Goal: Task Accomplishment & Management: Use online tool/utility

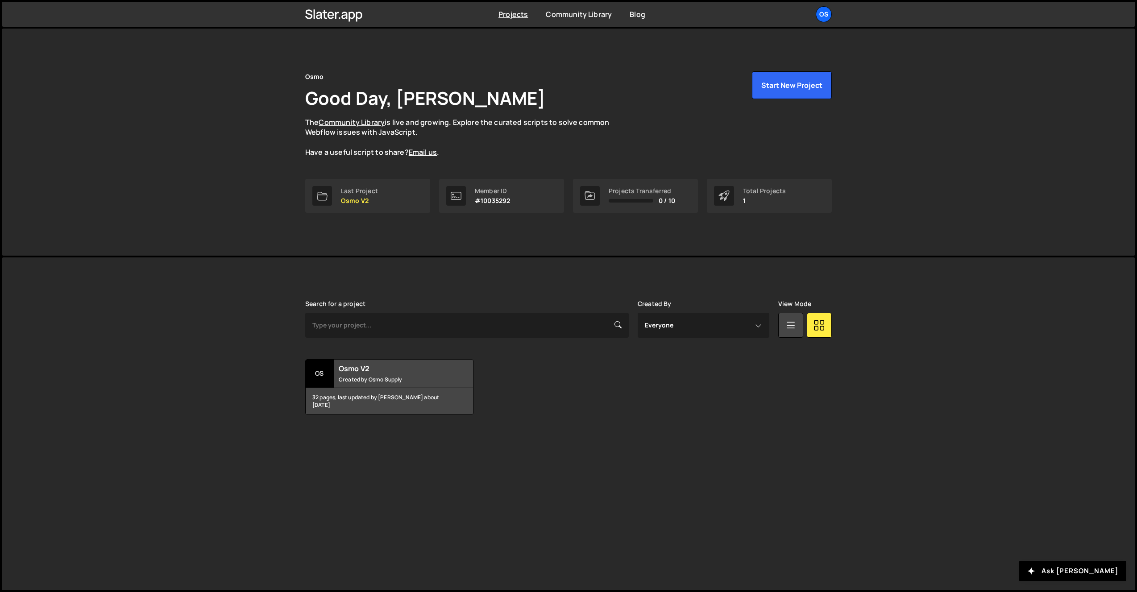
click at [207, 207] on div "Osmo Good Day, [PERSON_NAME] The Community Library is live and growing. Explore…" at bounding box center [568, 142] width 1133 height 227
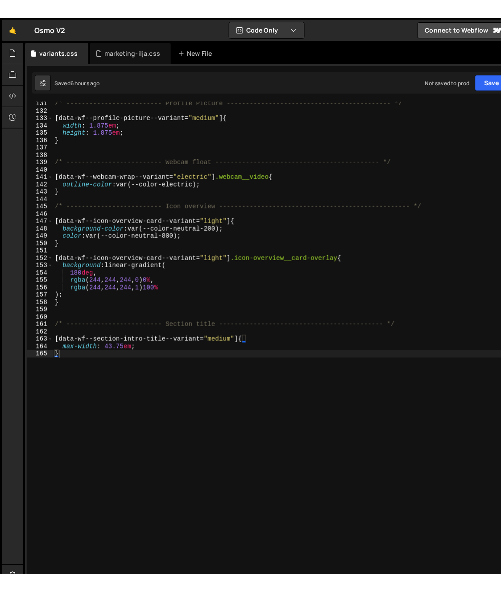
scroll to position [973, 0]
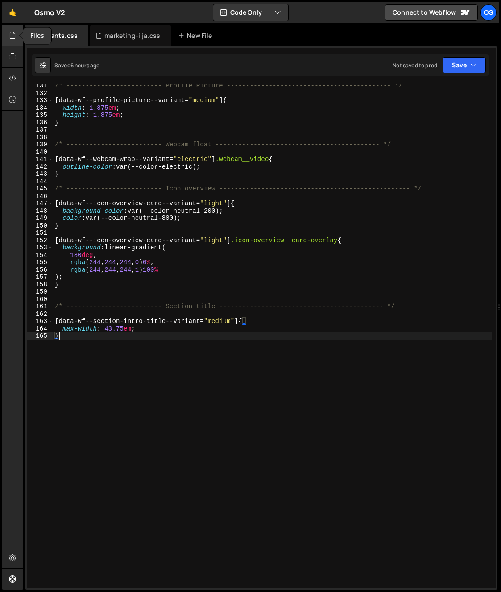
click at [5, 36] on div at bounding box center [13, 35] width 22 height 21
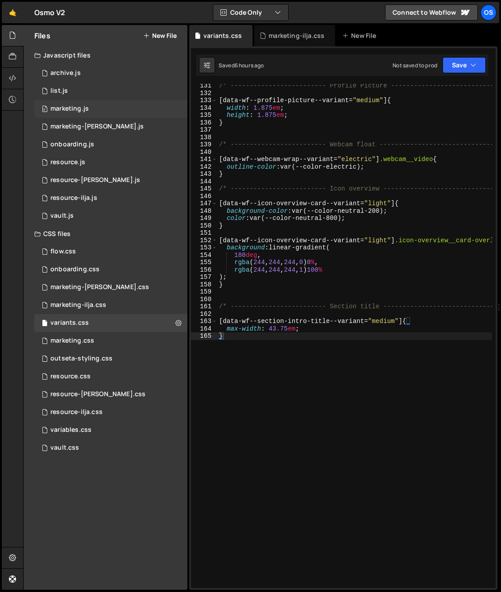
click at [91, 112] on div "0 marketing.js 0" at bounding box center [110, 109] width 153 height 18
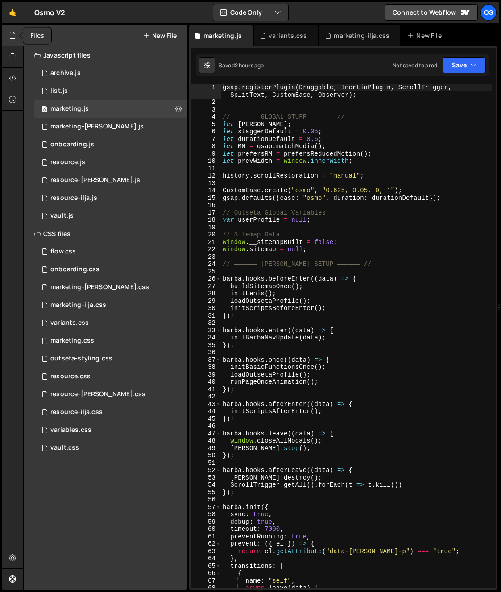
click at [17, 36] on div at bounding box center [13, 35] width 22 height 21
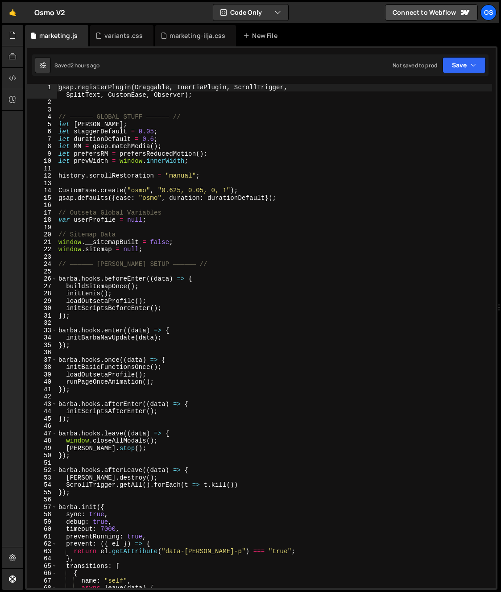
click at [107, 239] on div "gsap . registerPlugin ( Draggable , InertiaPlugin , ScrollTrigger , SplitText ,…" at bounding box center [274, 347] width 435 height 526
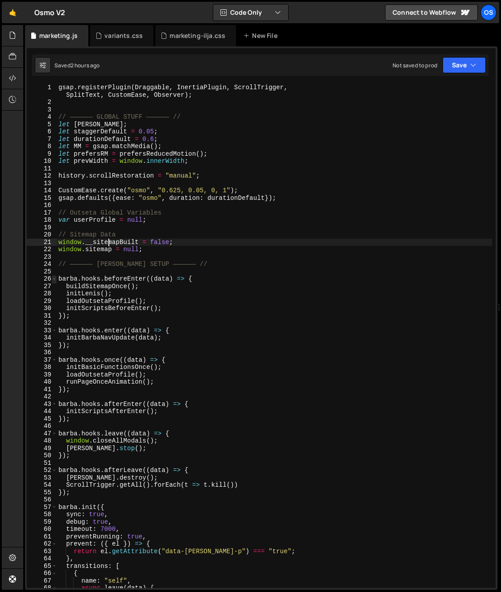
click at [52, 279] on span at bounding box center [54, 279] width 5 height 8
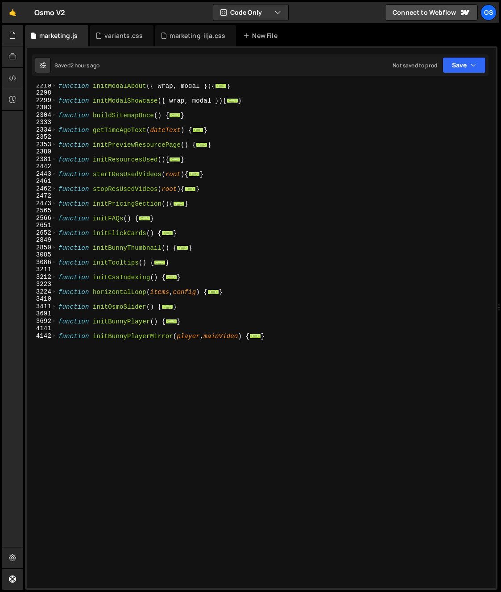
scroll to position [893, 0]
click at [115, 373] on div "function initModalAbout ( { wrap , modal }) { ... } function initModalShowcase …" at bounding box center [274, 341] width 435 height 519
type textarea "}"
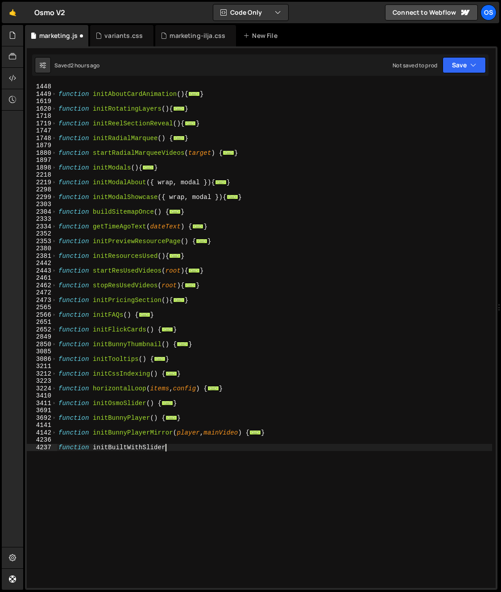
scroll to position [0, 7]
type textarea "function initBuiltWithSlider(){"
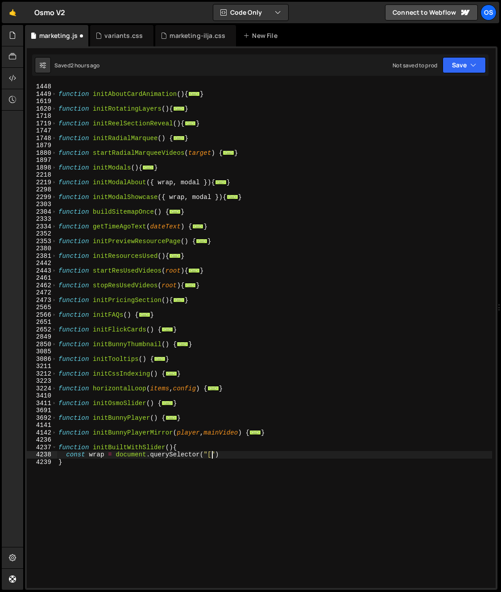
scroll to position [0, 10]
paste textarea "data-built-with-visual"
type textarea "const wrap = document.querySelector("[data-built-with-init]")"
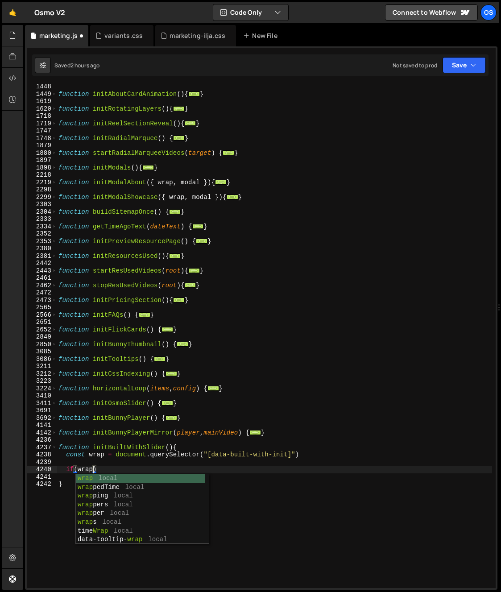
scroll to position [0, 2]
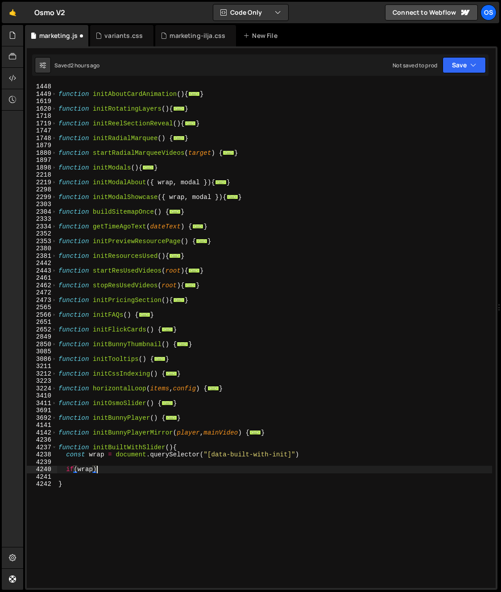
type textarea "if(wrap){"
paste textarea "data-built-with-visual"
type textarea "const progress = wrap.querySelector("[data-built-with-progress]")"
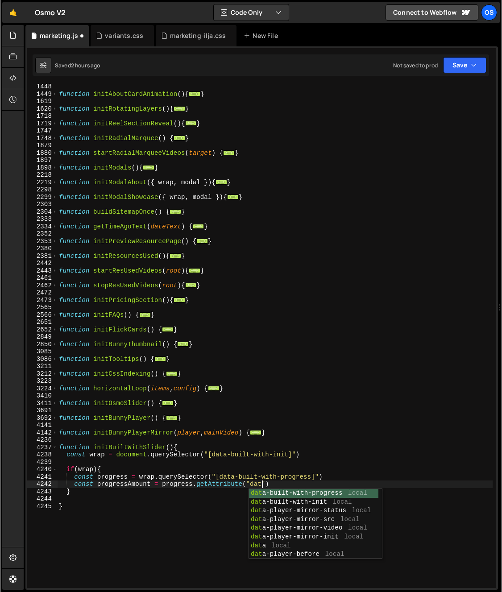
scroll to position [0, 14]
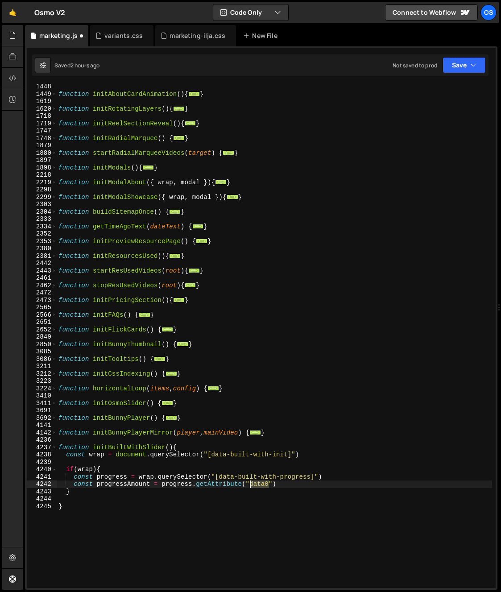
drag, startPoint x: 261, startPoint y: 485, endPoint x: 249, endPoint y: 486, distance: 11.2
click at [249, 486] on div "function initAboutCardAnimation ( ) { ... } function initRotatingLayers ( ) { .…" at bounding box center [274, 342] width 435 height 519
paste textarea "-autoplay-indicator"
click at [314, 481] on div "function initAboutCardAnimation ( ) { ... } function initRotatingLayers ( ) { .…" at bounding box center [274, 342] width 435 height 519
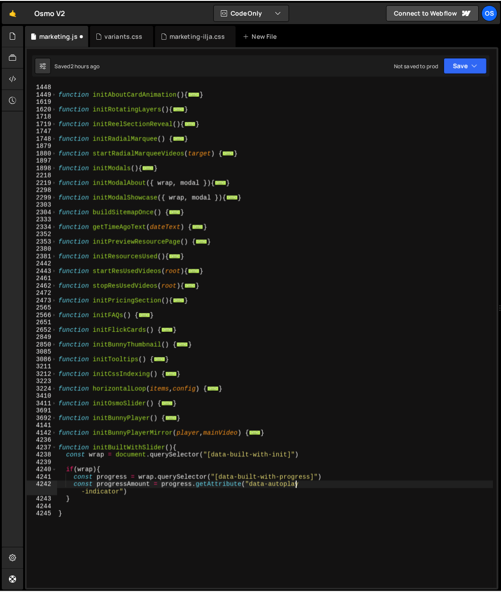
scroll to position [788, 0]
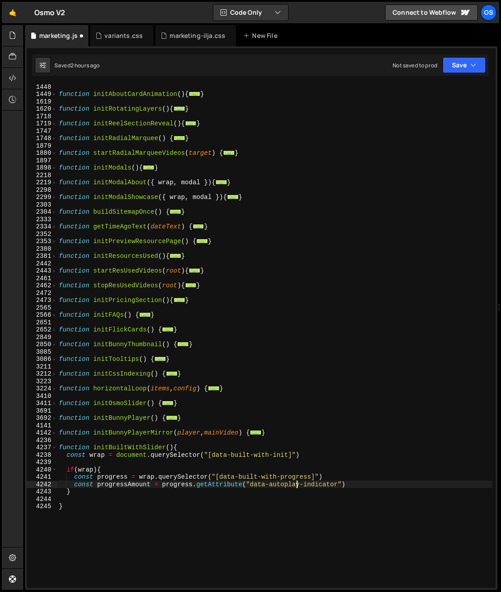
click at [360, 474] on div "function initAboutCardAnimation ( ) { ... } function initRotatingLayers ( ) { .…" at bounding box center [274, 342] width 435 height 519
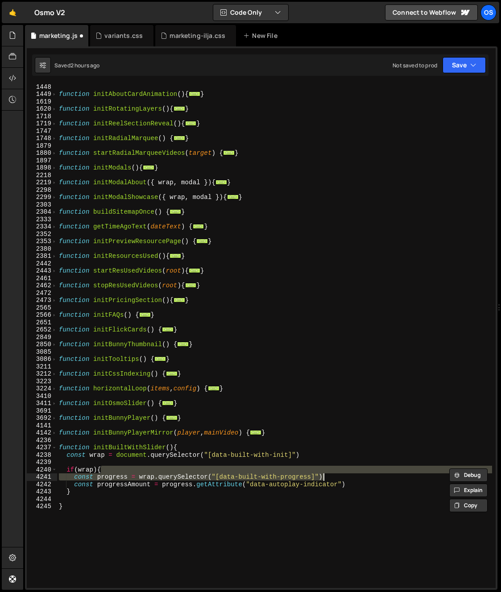
click at [354, 486] on div "function initAboutCardAnimation ( ) { ... } function initRotatingLayers ( ) { .…" at bounding box center [274, 342] width 435 height 519
type textarea "const progressAmount = progress.getAttribute("data-autoplay-indicator")"
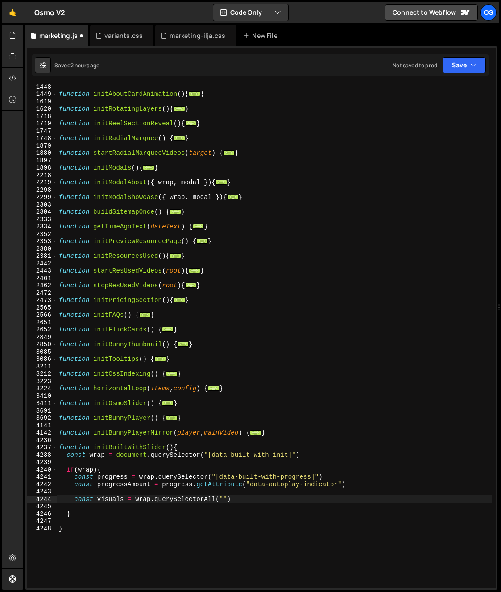
scroll to position [0, 12]
paste textarea "data-autoplay-indicator"
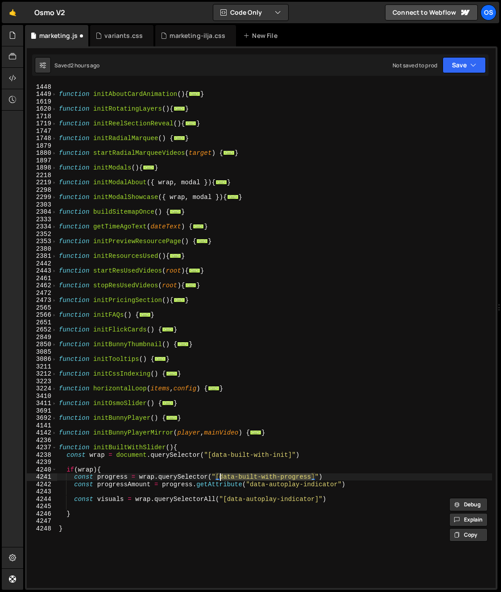
drag, startPoint x: 313, startPoint y: 478, endPoint x: 220, endPoint y: 479, distance: 92.8
click at [220, 479] on div "function initAboutCardAnimation ( ) { ... } function initRotatingLayers ( ) { .…" at bounding box center [274, 342] width 435 height 519
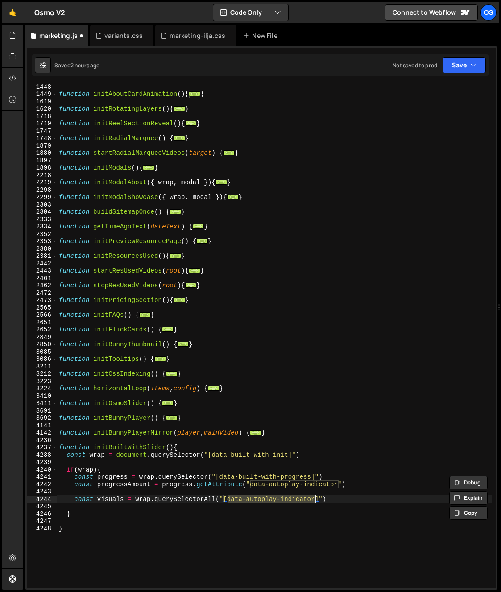
drag, startPoint x: 240, startPoint y: 502, endPoint x: 315, endPoint y: 501, distance: 74.5
click at [315, 501] on div "function initAboutCardAnimation ( ) { ... } function initRotatingLayers ( ) { .…" at bounding box center [274, 342] width 435 height 519
paste textarea "built-with-progress"
click at [306, 500] on div "function initAboutCardAnimation ( ) { ... } function initRotatingLayers ( ) { .…" at bounding box center [274, 342] width 435 height 519
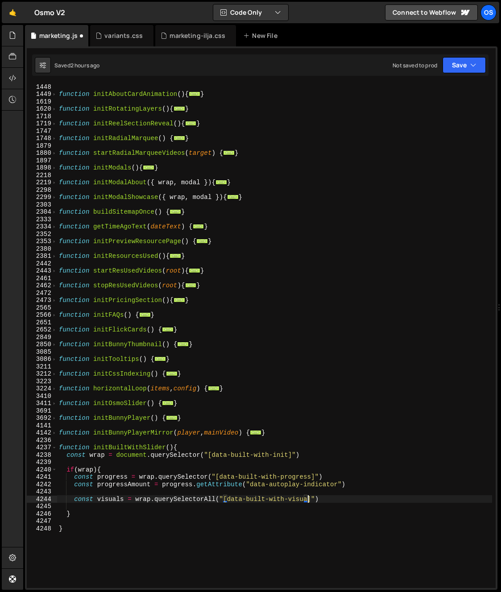
type textarea "const visuals = wrap.querySelectorAll("[data-built-with-visual]")"
click at [342, 495] on div "function initAboutCardAnimation ( ) { ... } function initRotatingLayers ( ) { .…" at bounding box center [274, 342] width 435 height 519
type textarea "const visuals = wrap.querySelectorAll("[data-built-with-visual]")"
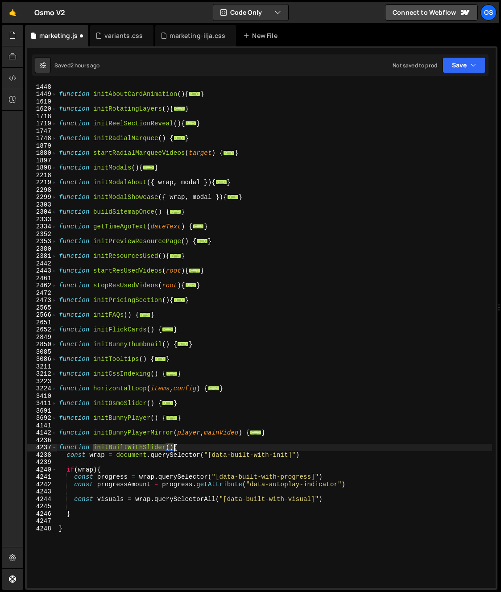
drag, startPoint x: 92, startPoint y: 447, endPoint x: 173, endPoint y: 451, distance: 80.8
click at [173, 451] on div "function initAboutCardAnimation ( ) { ... } function initRotatingLayers ( ) { .…" at bounding box center [274, 342] width 435 height 519
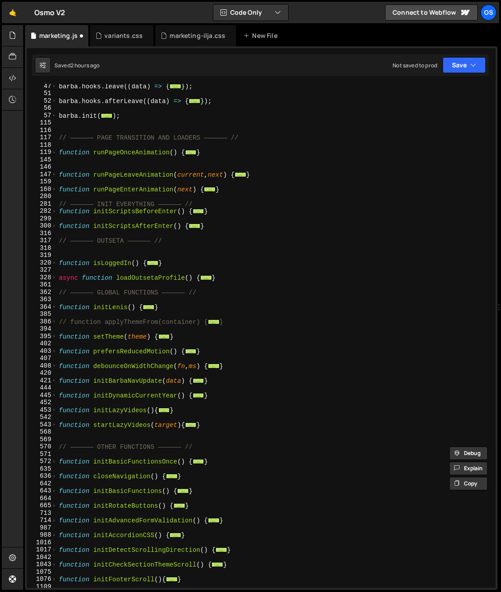
scroll to position [244, 0]
click at [54, 226] on span at bounding box center [54, 226] width 5 height 8
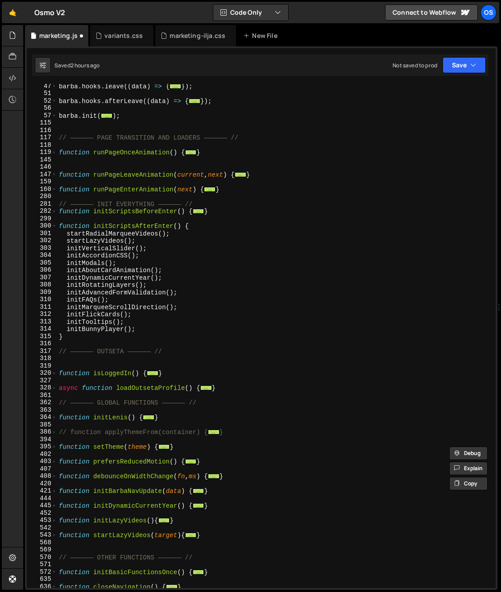
click at [54, 204] on div "281" at bounding box center [42, 204] width 30 height 8
click at [53, 208] on span at bounding box center [54, 211] width 5 height 8
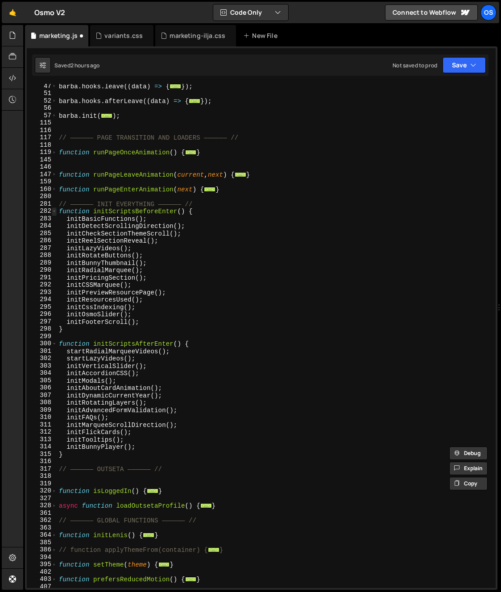
click at [53, 210] on span at bounding box center [54, 211] width 5 height 8
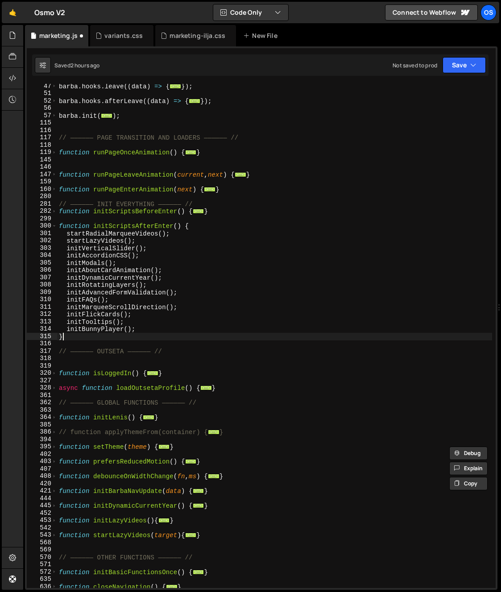
click at [168, 338] on div "[PERSON_NAME] . hooks . leave (( data ) => { ... }) ; [PERSON_NAME] . hooks . a…" at bounding box center [274, 342] width 435 height 519
click at [164, 334] on div "[PERSON_NAME] . hooks . leave (( data ) => { ... }) ; [PERSON_NAME] . hooks . a…" at bounding box center [274, 342] width 435 height 519
click at [164, 330] on div "[PERSON_NAME] . hooks . leave (( data ) => { ... }) ; [PERSON_NAME] . hooks . a…" at bounding box center [274, 342] width 435 height 519
type textarea "initBunnyPlayer();"
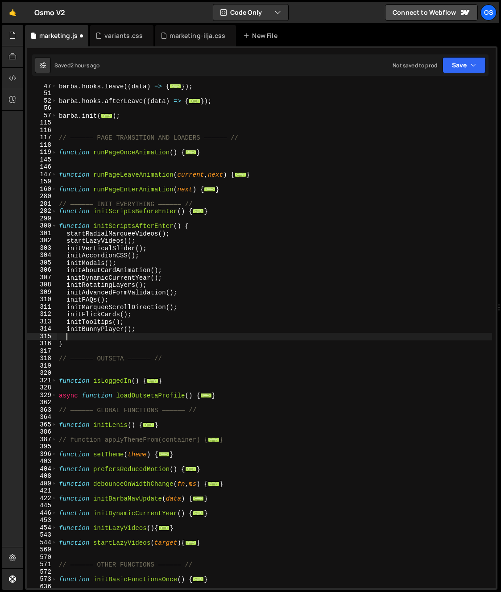
paste textarea "initBuiltWithSlider()"
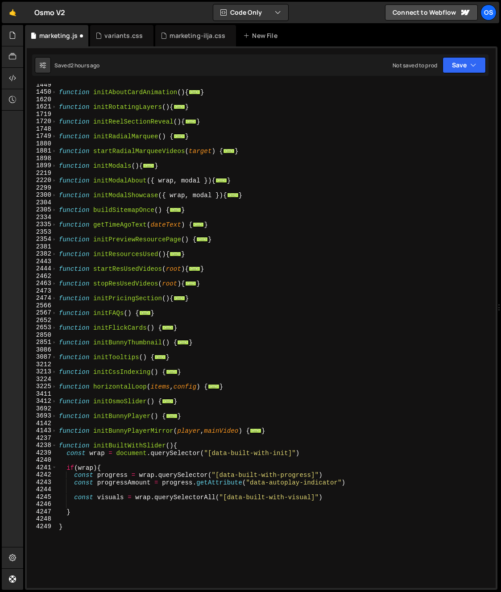
click at [356, 495] on div "function initAboutCardAnimation ( ) { ... } function initRotatingLayers ( ) { .…" at bounding box center [274, 340] width 435 height 519
click at [364, 481] on div "function initAboutCardAnimation ( ) { ... } function initRotatingLayers ( ) { .…" at bounding box center [274, 340] width 435 height 519
click at [358, 479] on div "function initAboutCardAnimation ( ) { ... } function initRotatingLayers ( ) { .…" at bounding box center [274, 340] width 435 height 519
click at [359, 475] on div "function initAboutCardAnimation ( ) { ... } function initRotatingLayers ( ) { .…" at bounding box center [274, 340] width 435 height 519
click at [340, 455] on div "function initAboutCardAnimation ( ) { ... } function initRotatingLayers ( ) { .…" at bounding box center [274, 340] width 435 height 519
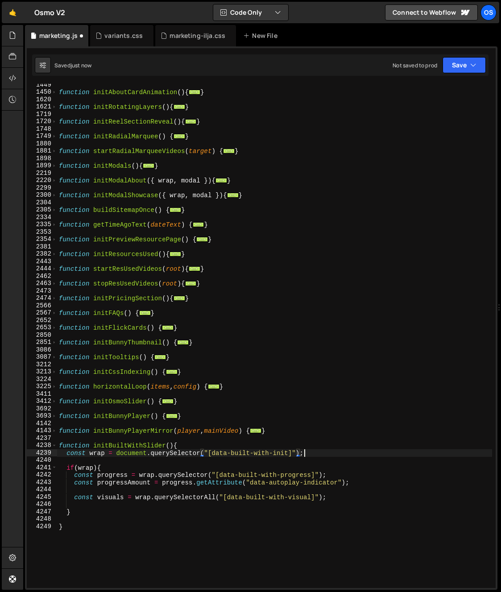
scroll to position [0, 17]
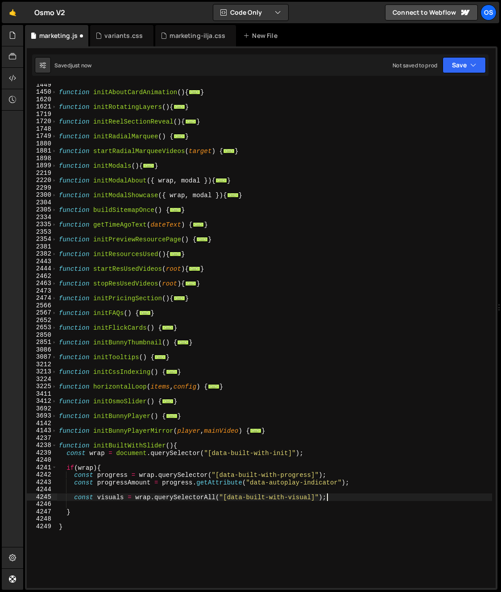
click at [373, 494] on div "function initAboutCardAnimation ( ) { ... } function initRotatingLayers ( ) { .…" at bounding box center [274, 340] width 435 height 519
type textarea "const visuals = wrap.querySelectorAll("[data-built-with-visual]");"
click at [389, 488] on div "function initAboutCardAnimation ( ) { ... } function initRotatingLayers ( ) { .…" at bounding box center [274, 340] width 435 height 519
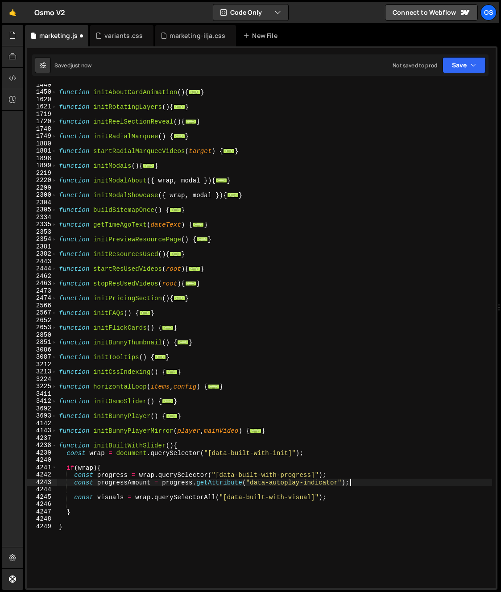
click at [368, 483] on div "function initAboutCardAnimation ( ) { ... } function initRotatingLayers ( ) { .…" at bounding box center [274, 340] width 435 height 519
type textarea "const progressAmount = progress.getAttribute("data-autoplay-indicator");"
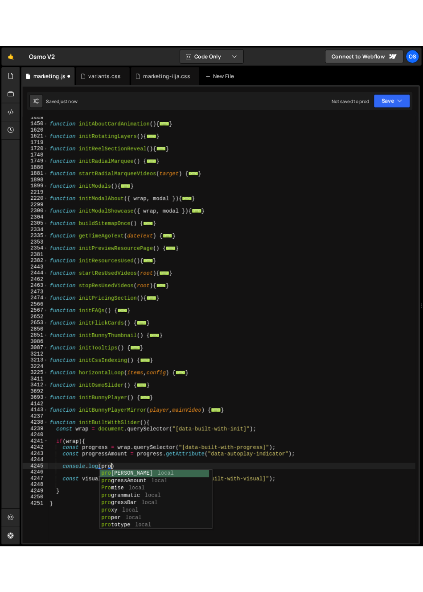
scroll to position [0, 4]
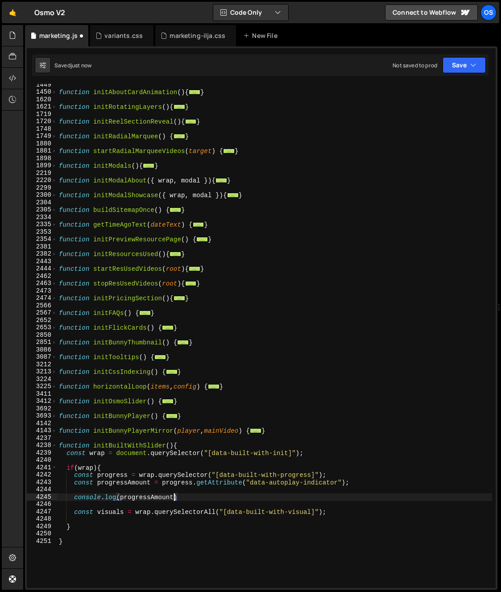
type textarea "console.log(progressAmount)"
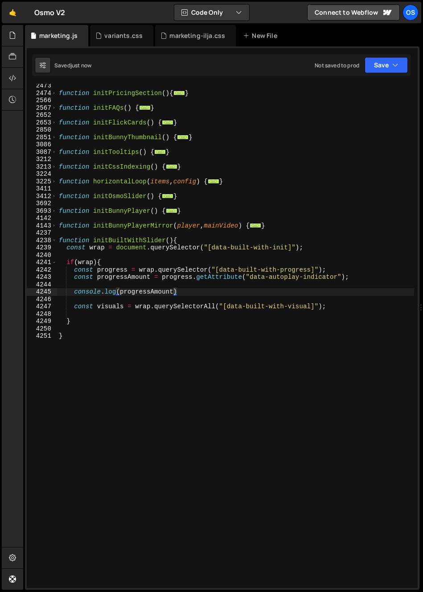
scroll to position [1121, 0]
drag, startPoint x: 189, startPoint y: 325, endPoint x: 171, endPoint y: 319, distance: 19.5
click at [188, 325] on div "function initPricingSection ( ) { ... } function initFAQs ( ) { ... } function …" at bounding box center [235, 341] width 357 height 519
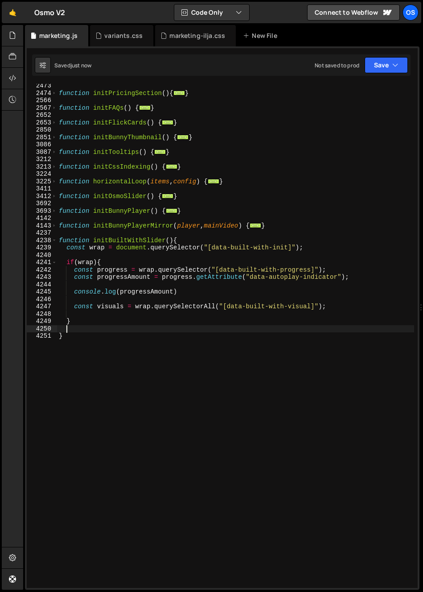
scroll to position [0, 0]
click at [97, 293] on div "function initPricingSection ( ) { ... } function initFAQs ( ) { ... } function …" at bounding box center [235, 341] width 357 height 519
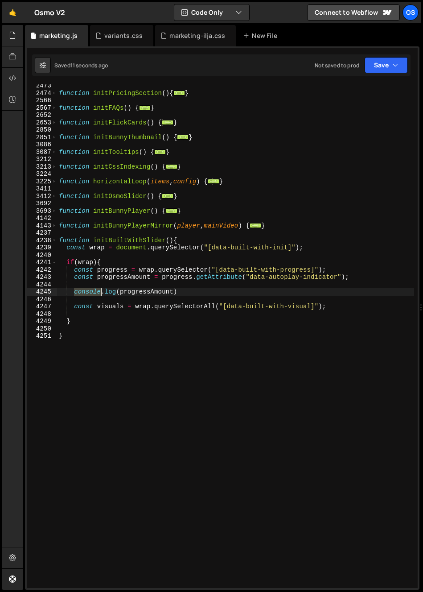
click at [97, 293] on div "function initPricingSection ( ) { ... } function initFAQs ( ) { ... } function …" at bounding box center [235, 341] width 357 height 519
type textarea "console.log(progressAmount)"
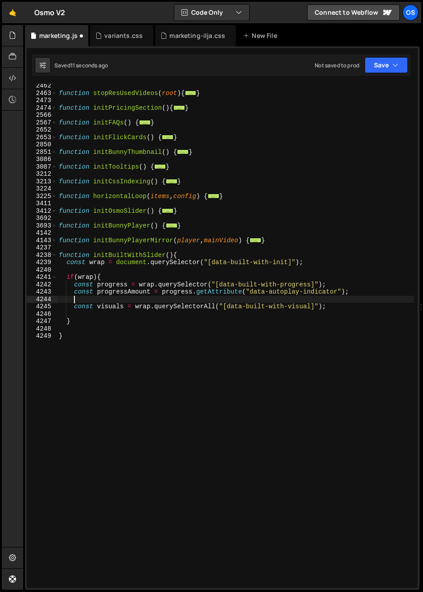
scroll to position [1106, 0]
click at [89, 316] on div "function stopResUsedVideos ( root ) { ... } function initPricingSection ( ) { .…" at bounding box center [235, 341] width 357 height 519
click at [343, 304] on div "function stopResUsedVideos ( root ) { ... } function initPricingSection ( ) { .…" at bounding box center [235, 341] width 357 height 519
type textarea "const visuals = wrap.querySelectorAll("[data-built-with-visual]");"
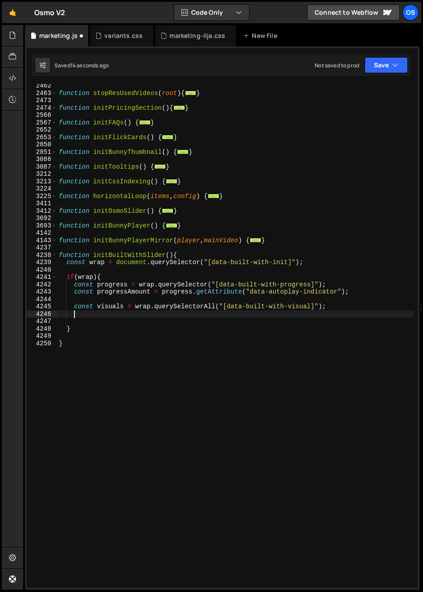
scroll to position [0, 0]
type textarea "const visuals = wrap.querySelectorAll("[data-built-with-visual]");"
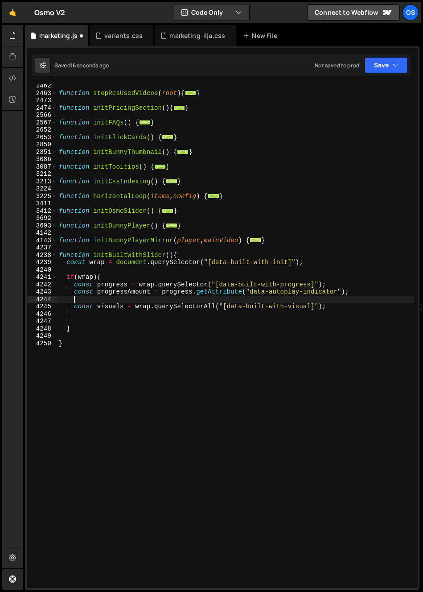
scroll to position [0, 0]
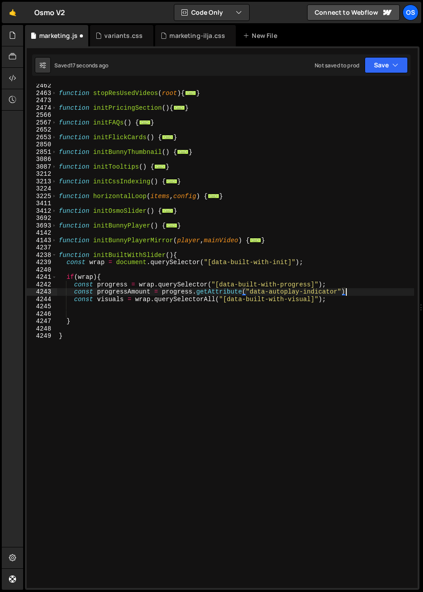
type textarea "const visuals = wrap.querySelectorAll("[data-built-with-visual]");"
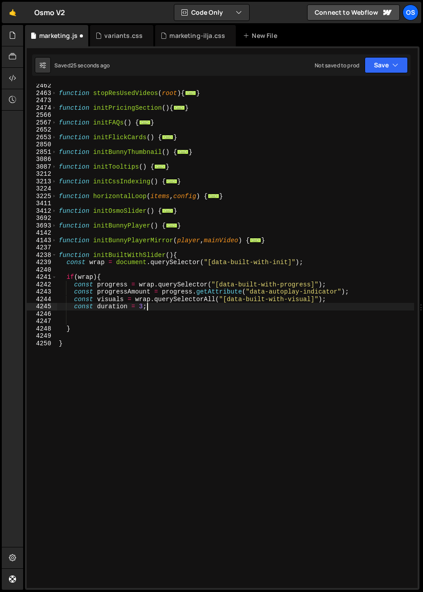
scroll to position [0, 5]
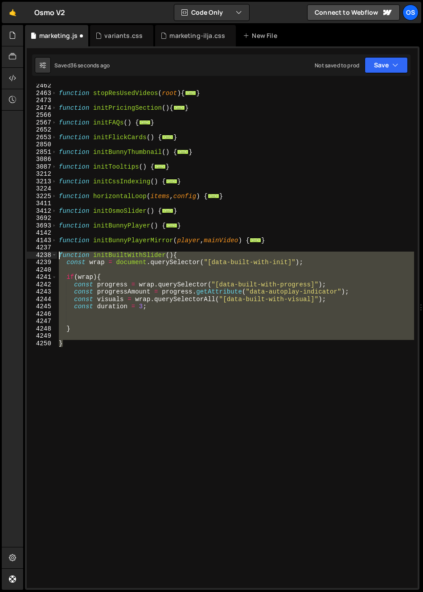
drag, startPoint x: 70, startPoint y: 351, endPoint x: 39, endPoint y: 252, distance: 103.3
click at [39, 252] on div "const duration = 3; [CREDIT_CARD_NUMBER] 2566 2567 2652 2653 2850 2851 3086 308…" at bounding box center [222, 336] width 391 height 504
type textarea "function initBuiltWithSlider(){"
click at [158, 252] on div "function stopResUsedVideos ( root ) { ... } function initPricingSection ( ) { .…" at bounding box center [235, 341] width 357 height 519
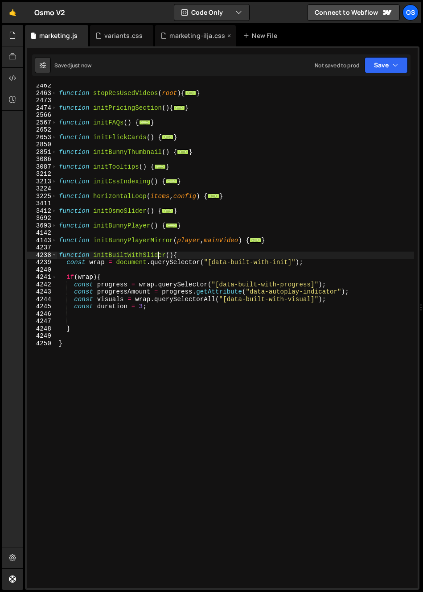
click at [195, 36] on div "marketing-ilja.css" at bounding box center [198, 35] width 56 height 9
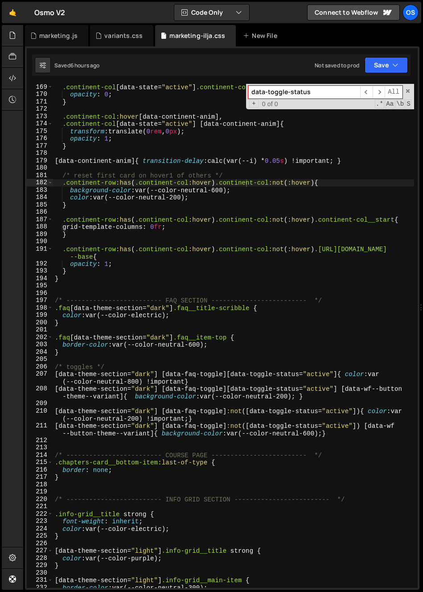
scroll to position [1245, 0]
type textarea "[data-theme-section="dark"] [data-faq-toggle]:not([data-toggle-status="active"]…"
click at [127, 413] on div ".continent-col [ data-state = " active " ] .continent-col__img.is--base { opaci…" at bounding box center [233, 342] width 361 height 519
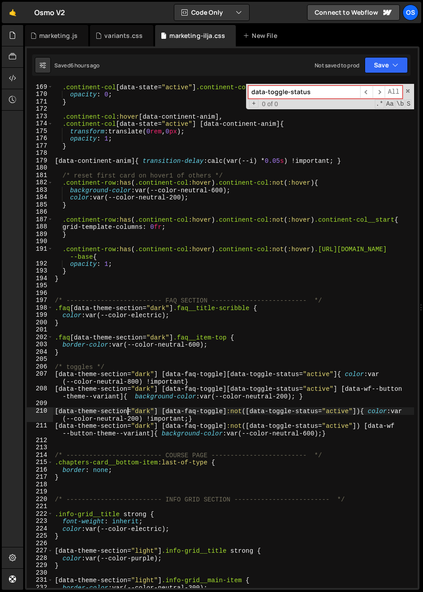
click at [52, 47] on div "[data-theme-section="dark"] [data-faq-toggle]:not([data-toggle-status="active"]…" at bounding box center [222, 317] width 395 height 543
click at [57, 33] on div "marketing.js" at bounding box center [58, 35] width 38 height 9
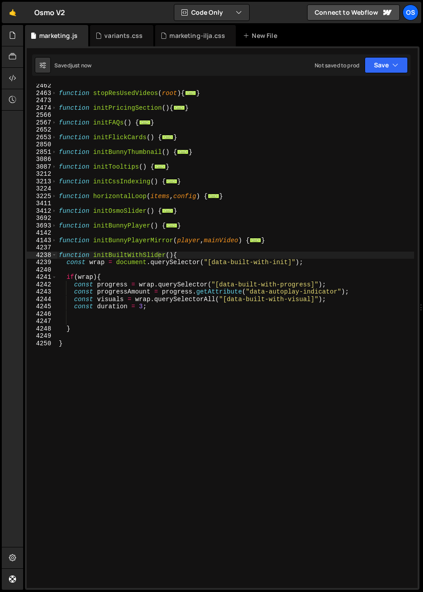
scroll to position [0, 0]
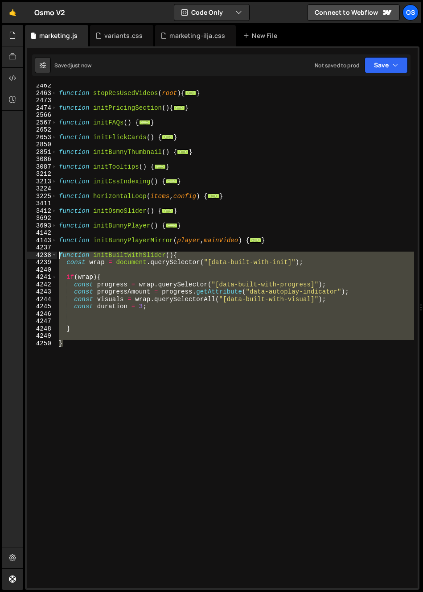
drag, startPoint x: 74, startPoint y: 348, endPoint x: 41, endPoint y: 256, distance: 98.0
click at [41, 256] on div "} [CREDIT_CARD_NUMBER] 2566 2567 2652 2653 2850 2851 3086 3087 3212 3213 3224 3…" at bounding box center [222, 336] width 391 height 504
click at [248, 305] on div "function stopResUsedVideos ( root ) { ... } function initPricingSection ( ) { .…" at bounding box center [235, 336] width 357 height 504
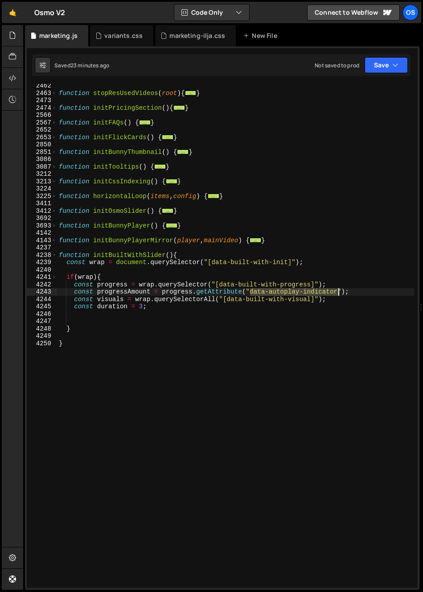
drag, startPoint x: 258, startPoint y: 292, endPoint x: 337, endPoint y: 294, distance: 79.4
click at [337, 294] on div "function stopResUsedVideos ( root ) { ... } function initPricingSection ( ) { .…" at bounding box center [235, 341] width 357 height 519
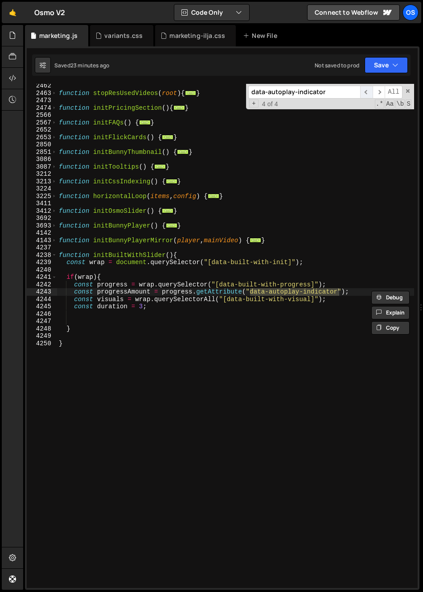
click at [370, 91] on span "​" at bounding box center [366, 92] width 12 height 13
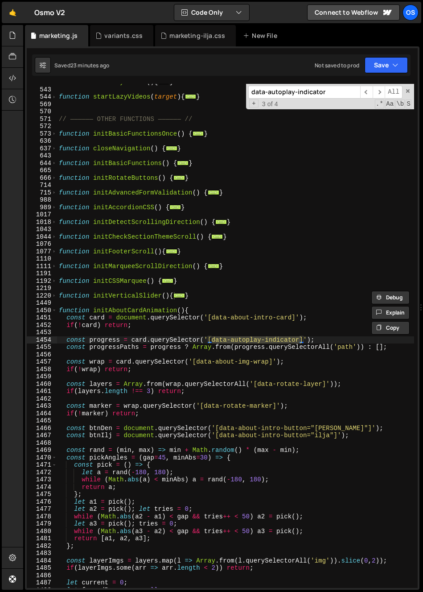
scroll to position [777, 0]
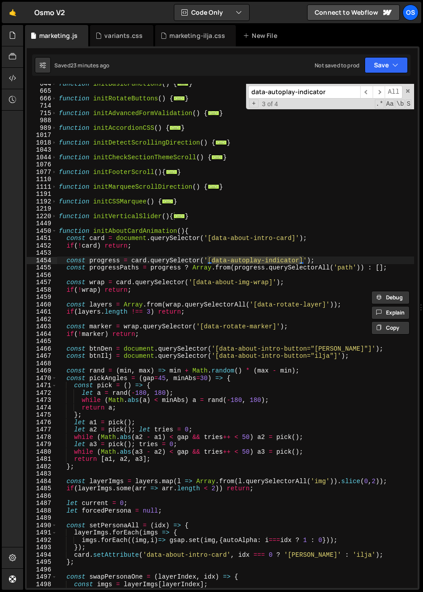
click at [99, 261] on div "function initBasicFunctions ( ) { ... } function initRotateButtons ( ) { ... } …" at bounding box center [235, 339] width 357 height 519
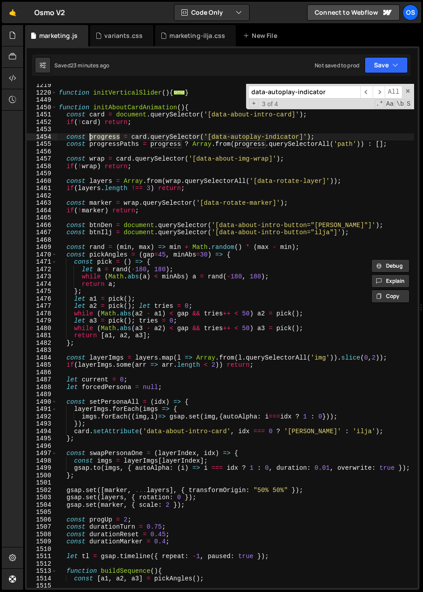
scroll to position [900, 0]
click at [55, 254] on span at bounding box center [54, 255] width 5 height 8
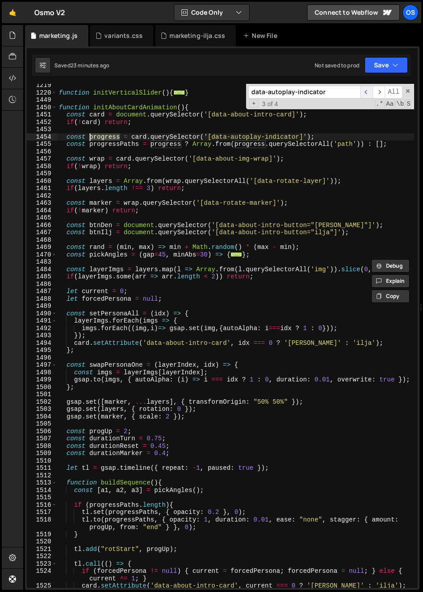
click at [368, 89] on span "​" at bounding box center [366, 92] width 12 height 13
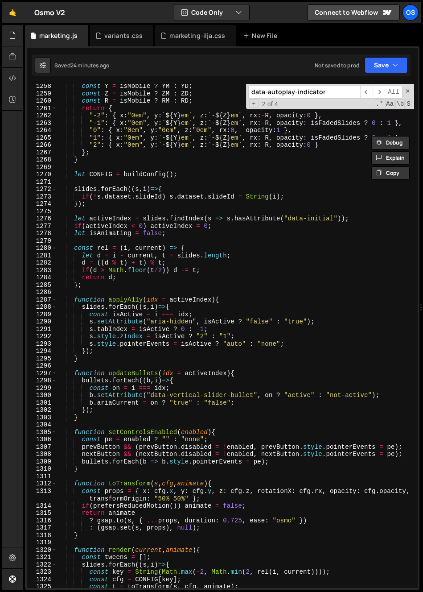
scroll to position [1252, 0]
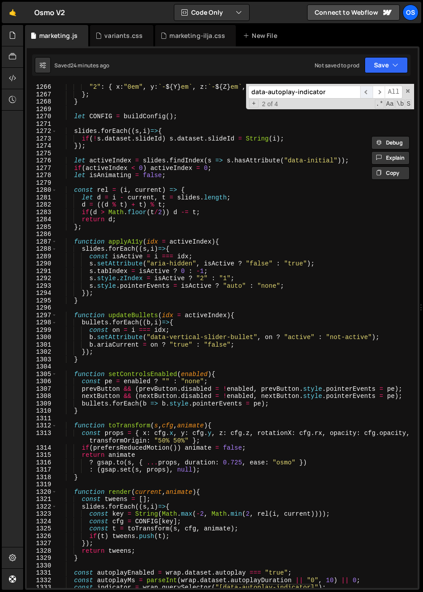
click at [367, 90] on span "​" at bounding box center [366, 92] width 12 height 13
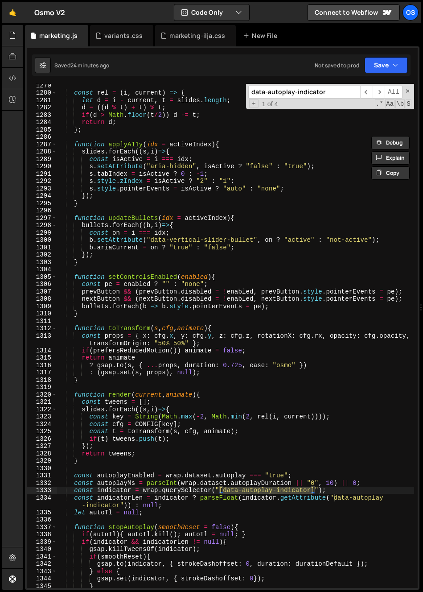
scroll to position [1404, 0]
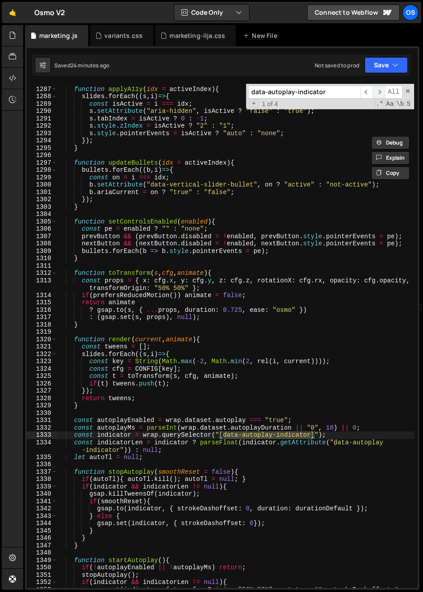
click at [377, 90] on span "​" at bounding box center [379, 92] width 12 height 13
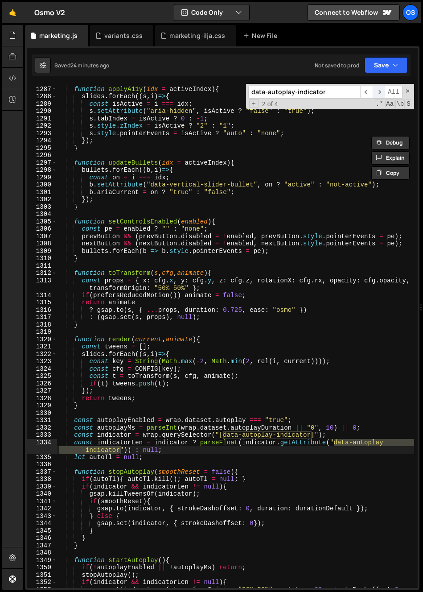
click at [377, 90] on span "​" at bounding box center [379, 92] width 12 height 13
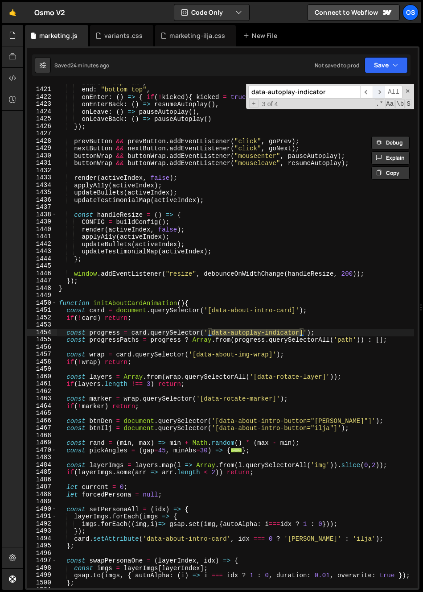
click at [377, 90] on span "​" at bounding box center [379, 92] width 12 height 13
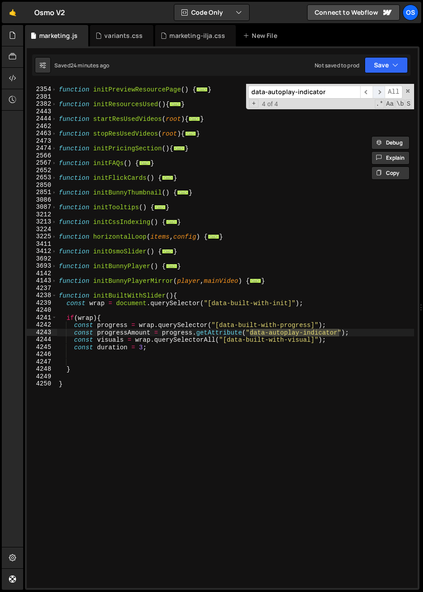
click at [377, 90] on span "​" at bounding box center [379, 92] width 12 height 13
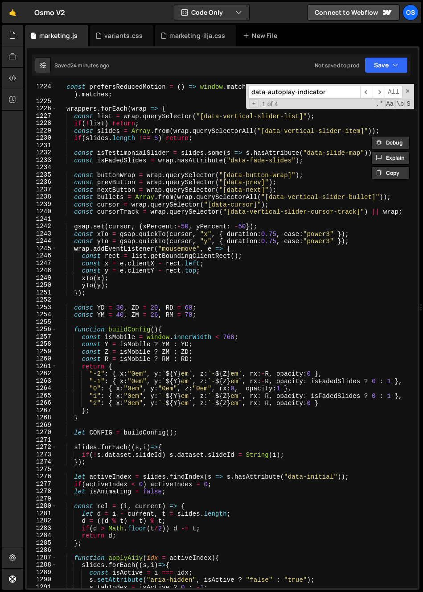
scroll to position [870, 0]
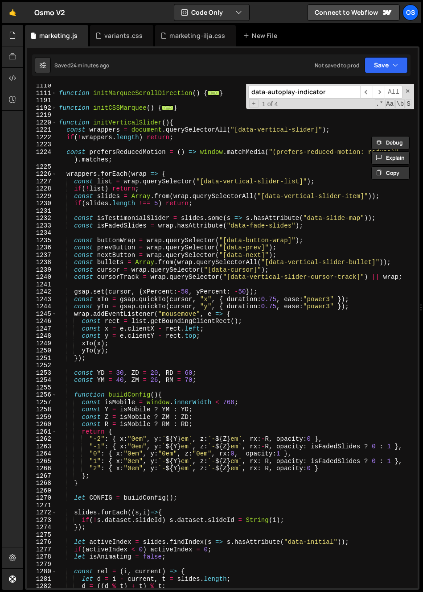
click at [55, 127] on div "1221" at bounding box center [42, 130] width 30 height 8
click at [53, 122] on span at bounding box center [54, 123] width 5 height 8
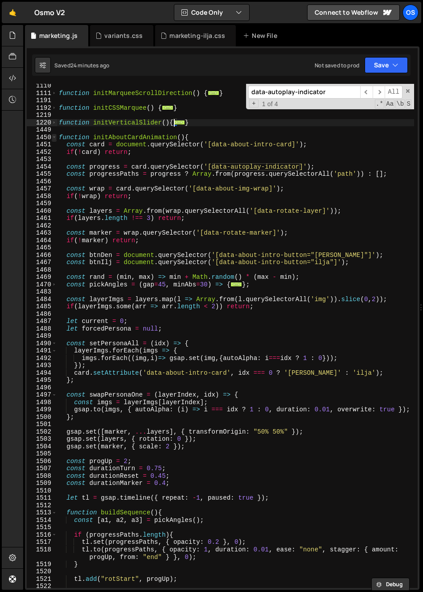
click at [53, 137] on span at bounding box center [54, 138] width 5 height 8
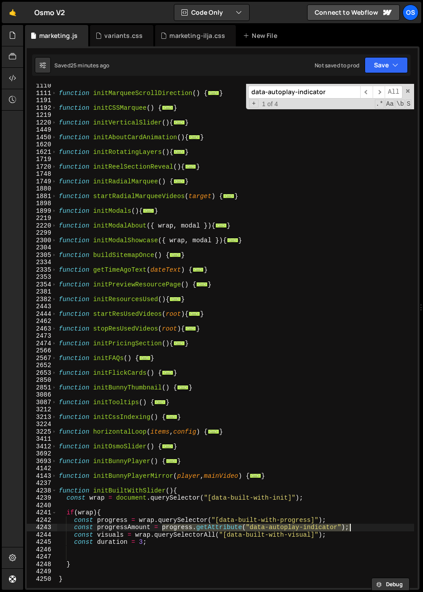
drag, startPoint x: 166, startPoint y: 527, endPoint x: 383, endPoint y: 525, distance: 217.7
click at [383, 525] on div "function initMarqueeScrollDirection ( ) { ... } function initCSSMarquee ( ) { .…" at bounding box center [235, 341] width 357 height 519
paste textarea "Number(progress?.getAttribute("data-autoplay-indicator")) || 100"
type textarea "const progressAmount = Number(progress?.getAttribute("data-autoplay-indicator")…"
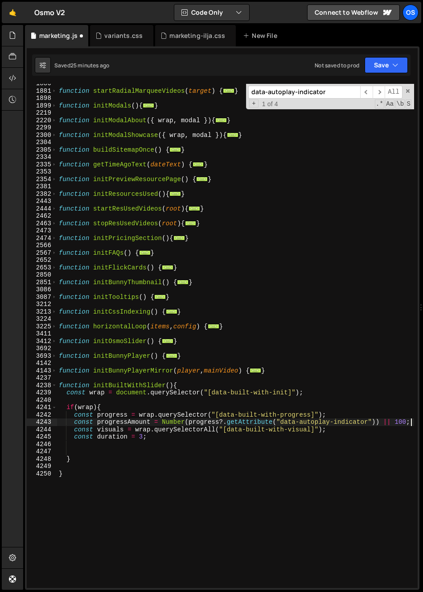
click at [82, 449] on div "function startRadialMarqueeVideos ( target ) { ... } function initModals ( ) { …" at bounding box center [235, 339] width 357 height 519
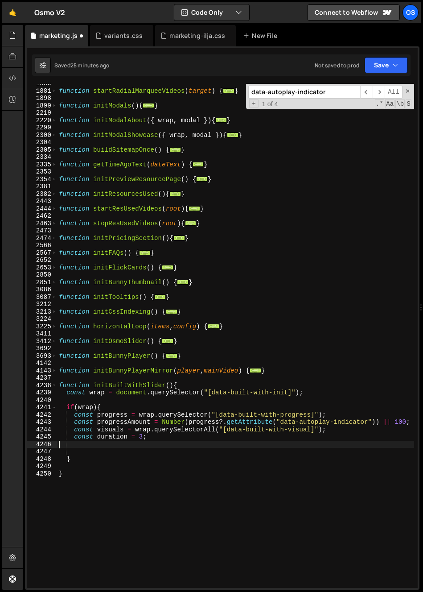
click at [58, 443] on div "function startRadialMarqueeVideos ( target ) { ... } function initModals ( ) { …" at bounding box center [235, 339] width 357 height 519
paste textarea "});"
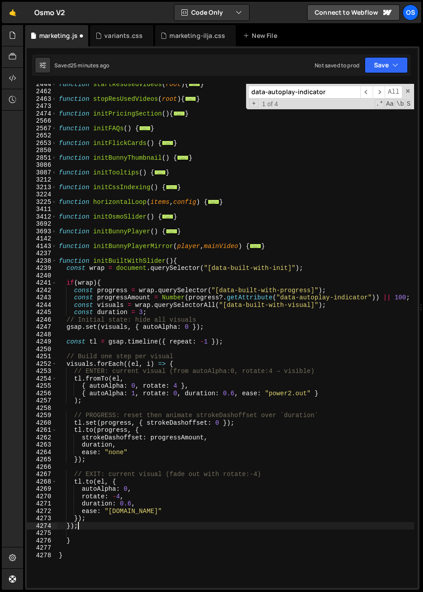
scroll to position [1100, 0]
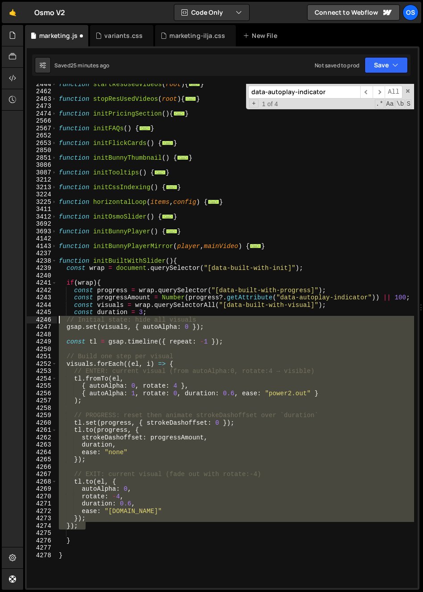
drag, startPoint x: 86, startPoint y: 529, endPoint x: 9, endPoint y: 322, distance: 220.6
click at [9, 322] on div "Hold on a sec... Are you certain you wish to leave this page? Any changes you'v…" at bounding box center [211, 296] width 423 height 592
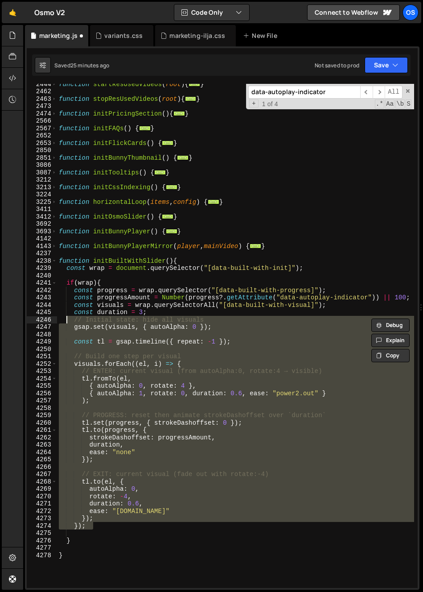
drag, startPoint x: 155, startPoint y: 315, endPoint x: 160, endPoint y: 315, distance: 4.5
click at [155, 315] on div "function startResUsedVideos ( root ) { ... } function stopResUsedVideos ( root …" at bounding box center [235, 339] width 357 height 519
type textarea "const duration = 3;"
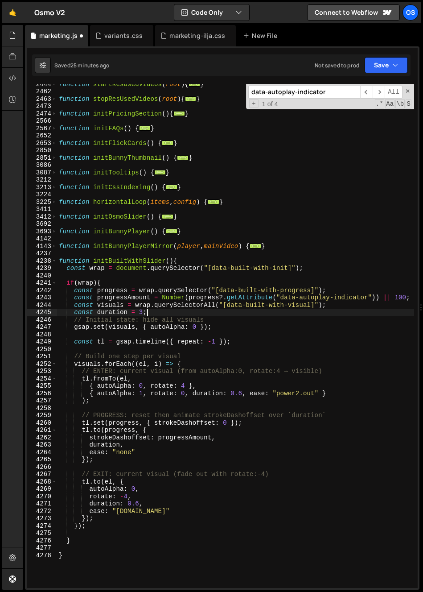
scroll to position [0, 0]
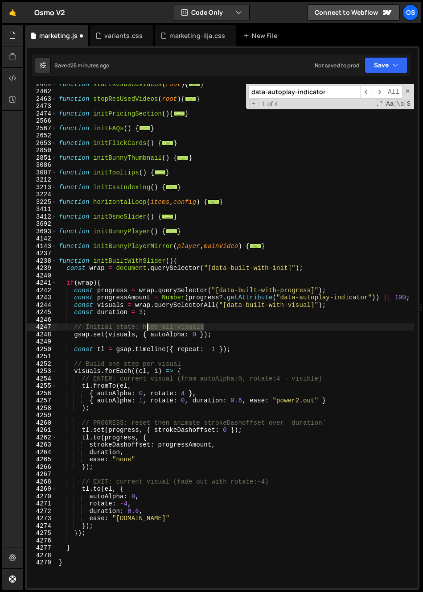
drag, startPoint x: 219, startPoint y: 326, endPoint x: 146, endPoint y: 329, distance: 72.8
click at [146, 329] on div "function startResUsedVideos ( root ) { ... } function stopResUsedVideos ( root …" at bounding box center [235, 339] width 357 height 519
click at [144, 330] on div "function startResUsedVideos ( root ) { ... } function stopResUsedVideos ( root …" at bounding box center [235, 339] width 357 height 519
drag, startPoint x: 143, startPoint y: 328, endPoint x: 85, endPoint y: 328, distance: 58.0
click at [85, 328] on div "function startResUsedVideos ( root ) { ... } function stopResUsedVideos ( root …" at bounding box center [235, 339] width 357 height 519
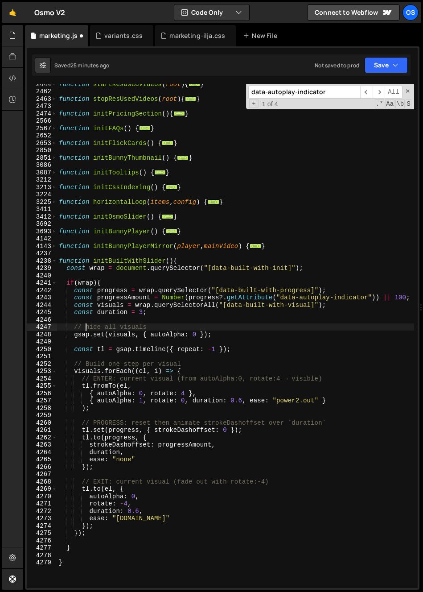
click at [112, 365] on div "function startResUsedVideos ( root ) { ... } function stopResUsedVideos ( root …" at bounding box center [235, 339] width 357 height 519
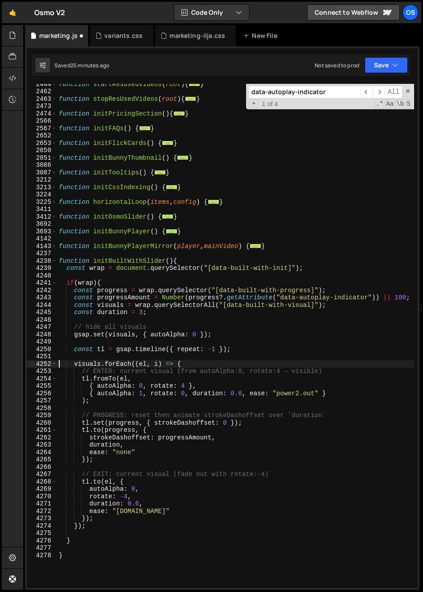
click at [117, 373] on div "function startResUsedVideos ( root ) { ... } function stopResUsedVideos ( root …" at bounding box center [235, 339] width 357 height 519
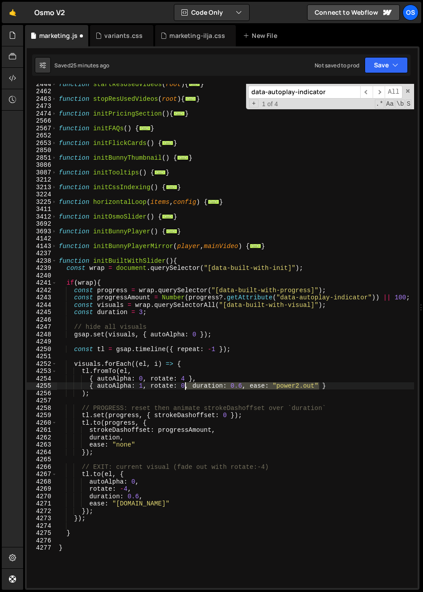
drag, startPoint x: 319, startPoint y: 386, endPoint x: 186, endPoint y: 389, distance: 132.5
click at [186, 389] on div "function startResUsedVideos ( root ) { ... } function stopResUsedVideos ( root …" at bounding box center [235, 339] width 357 height 519
click at [107, 408] on div "function startResUsedVideos ( root ) { ... } function stopResUsedVideos ( root …" at bounding box center [235, 339] width 357 height 519
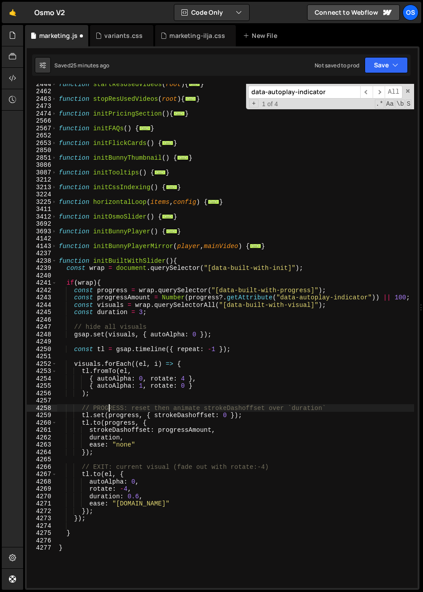
click at [107, 408] on div "function startResUsedVideos ( root ) { ... } function stopResUsedVideos ( root …" at bounding box center [235, 339] width 357 height 519
click at [156, 408] on div "function startResUsedVideos ( root ) { ... } function stopResUsedVideos ( root …" at bounding box center [235, 339] width 357 height 519
click at [80, 424] on div "function startResUsedVideos ( root ) { ... } function stopResUsedVideos ( root …" at bounding box center [235, 339] width 357 height 519
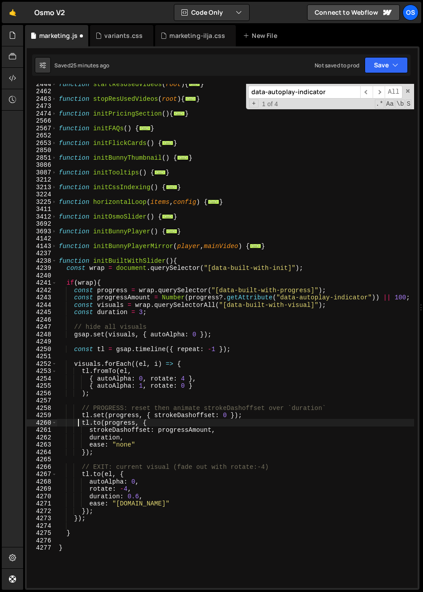
click at [80, 424] on div "function startResUsedVideos ( root ) { ... } function stopResUsedVideos ( root …" at bounding box center [235, 339] width 357 height 519
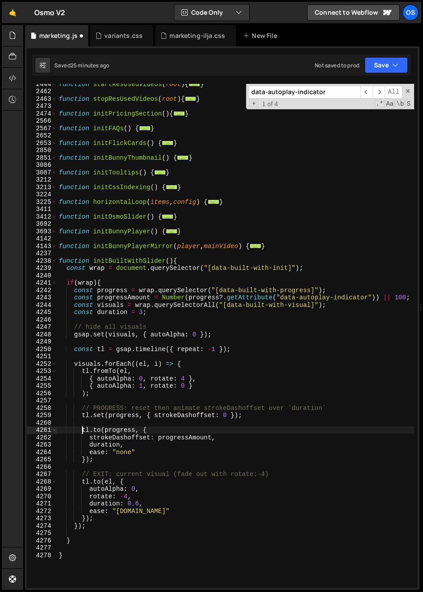
scroll to position [0, 1]
click at [138, 441] on div "function startResUsedVideos ( root ) { ... } function stopResUsedVideos ( root …" at bounding box center [235, 339] width 357 height 519
click at [174, 441] on div "function startResUsedVideos ( root ) { ... } function stopResUsedVideos ( root …" at bounding box center [235, 339] width 357 height 519
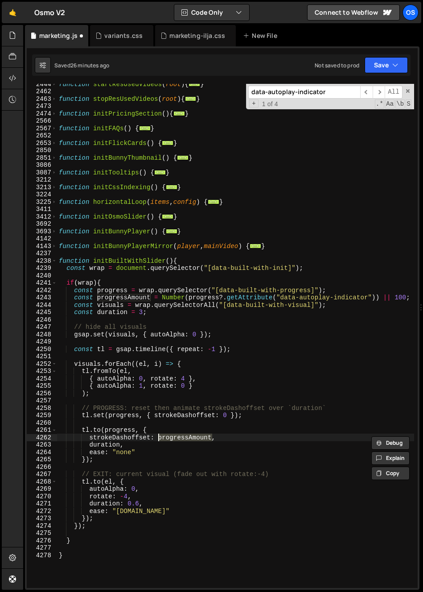
click at [88, 365] on div "function startResUsedVideos ( root ) { ... } function stopResUsedVideos ( root …" at bounding box center [235, 339] width 357 height 519
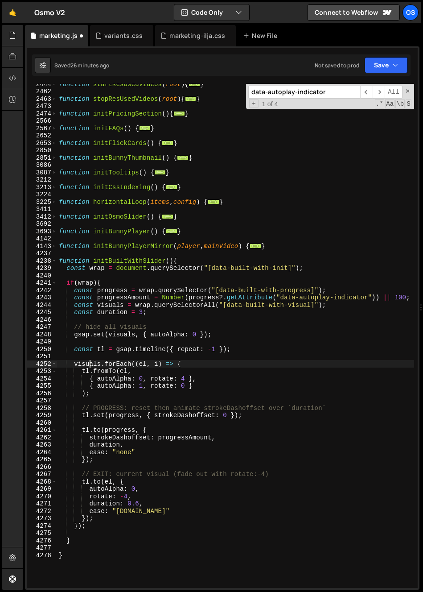
click at [88, 365] on div "function startResUsedVideos ( root ) { ... } function stopResUsedVideos ( root …" at bounding box center [235, 339] width 357 height 519
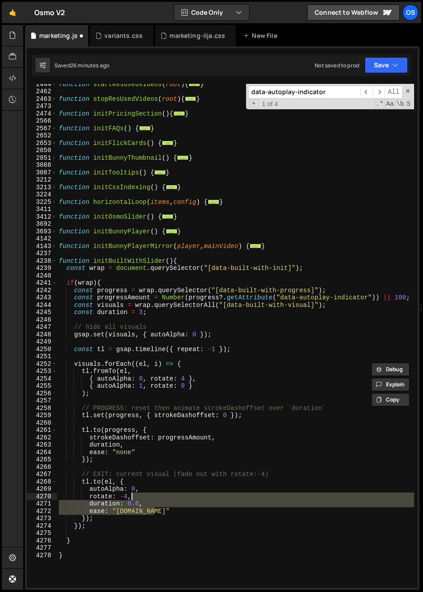
drag, startPoint x: 165, startPoint y: 510, endPoint x: 160, endPoint y: 496, distance: 14.8
click at [160, 496] on div "function startResUsedVideos ( root ) { ... } function stopResUsedVideos ( root …" at bounding box center [235, 339] width 357 height 519
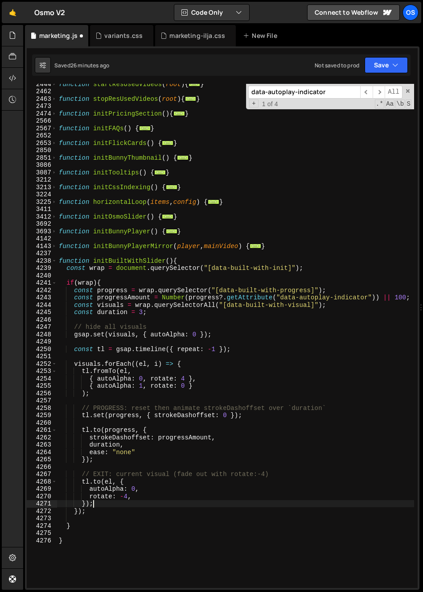
click at [114, 507] on div "function startResUsedVideos ( root ) { ... } function stopResUsedVideos ( root …" at bounding box center [235, 339] width 357 height 519
type textarea "})"
click at [85, 504] on div "function startResUsedVideos ( root ) { ... } function stopResUsedVideos ( root …" at bounding box center [235, 339] width 357 height 519
click at [97, 505] on div "function startResUsedVideos ( root ) { ... } function stopResUsedVideos ( root …" at bounding box center [235, 339] width 357 height 519
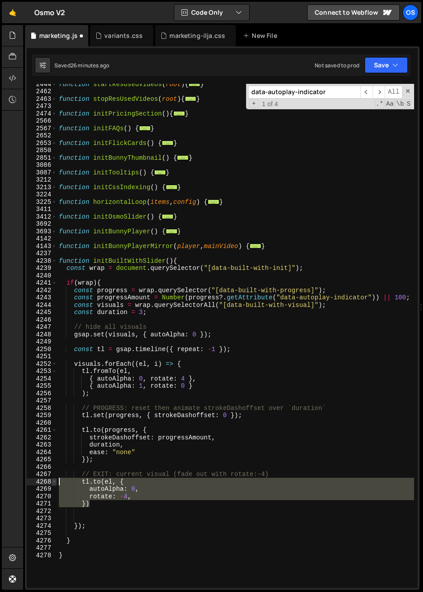
drag, startPoint x: 97, startPoint y: 503, endPoint x: 53, endPoint y: 482, distance: 48.9
click at [53, 482] on div "2444 2462 2463 2473 2474 2566 2567 2652 2653 2850 2851 3086 3087 3212 3213 3224…" at bounding box center [222, 336] width 391 height 504
click at [120, 497] on div "function startResUsedVideos ( root ) { ... } function stopResUsedVideos ( root …" at bounding box center [235, 336] width 357 height 504
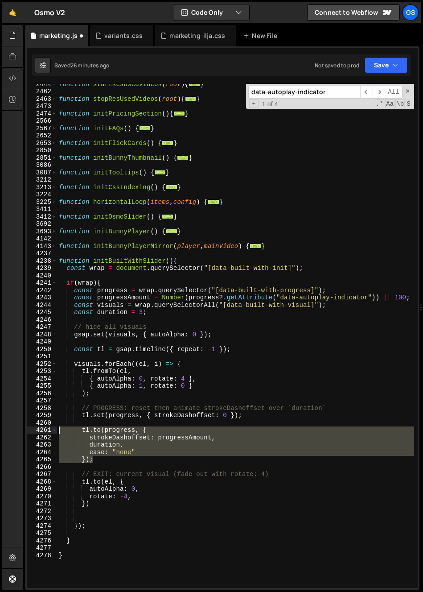
drag, startPoint x: 46, startPoint y: 434, endPoint x: 39, endPoint y: 430, distance: 8.0
click at [39, 430] on div "rotate: -4, 2444 2462 2463 2473 2474 2566 2567 2652 2653 2850 2851 3086 3087 32…" at bounding box center [222, 336] width 391 height 504
type textarea "[DOMAIN_NAME](progress, { strokeDashoffset: progressAmount,"
click at [57, 507] on div "4271" at bounding box center [42, 504] width 30 height 8
click at [57, 513] on div "4272" at bounding box center [42, 512] width 30 height 8
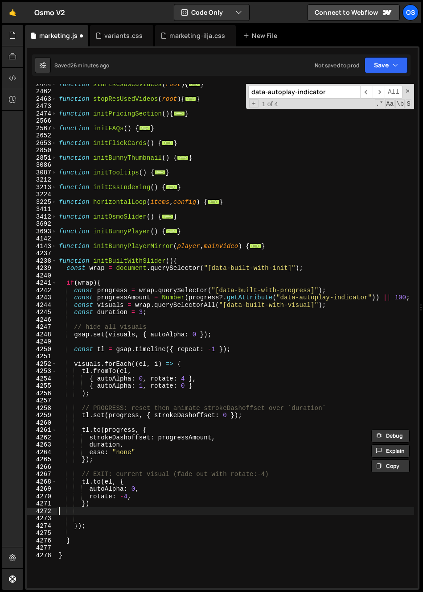
click at [60, 512] on div "function startResUsedVideos ( root ) { ... } function stopResUsedVideos ( root …" at bounding box center [235, 339] width 357 height 519
paste textarea "});"
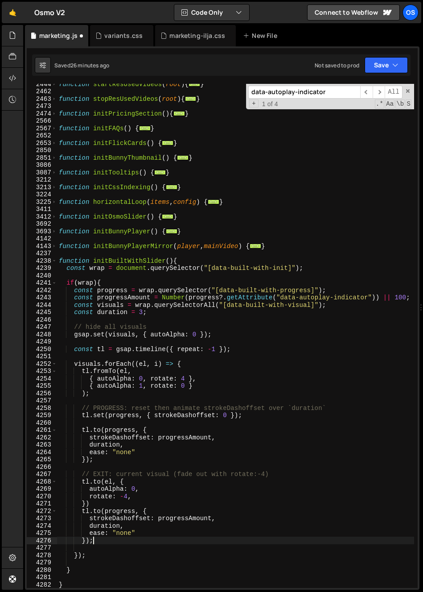
click at [106, 506] on div "function startResUsedVideos ( root ) { ... } function stopResUsedVideos ( root …" at bounding box center [235, 339] width 357 height 519
type textarea "})"
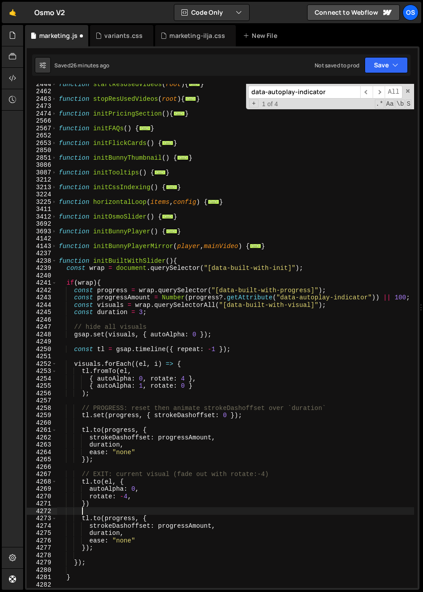
click at [112, 515] on div "function startResUsedVideos ( root ) { ... } function stopResUsedVideos ( root …" at bounding box center [235, 339] width 357 height 519
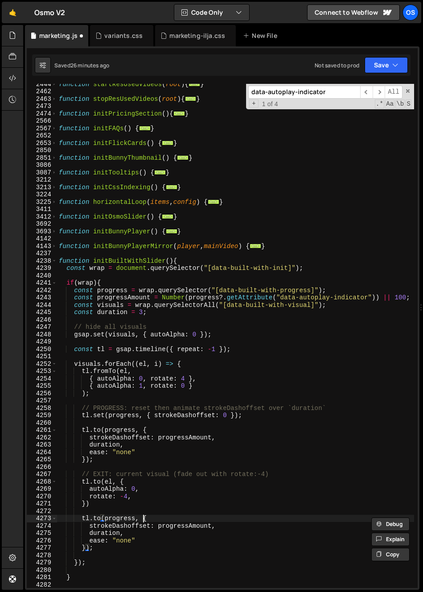
click at [143, 522] on div "function startResUsedVideos ( root ) { ... } function stopResUsedVideos ( root …" at bounding box center [235, 339] width 357 height 519
click at [172, 526] on div "function startResUsedVideos ( root ) { ... } function stopResUsedVideos ( root …" at bounding box center [235, 339] width 357 height 519
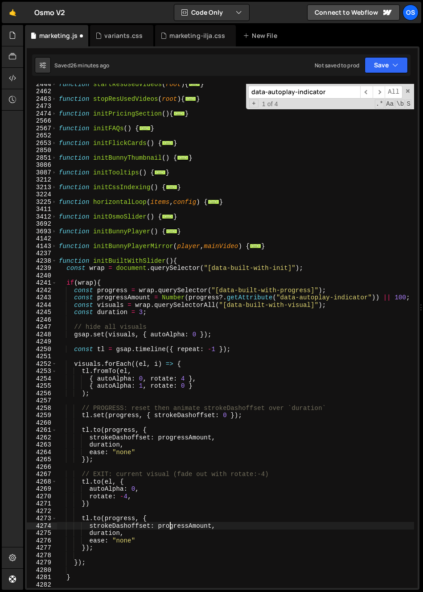
click at [172, 526] on div "function startResUsedVideos ( root ) { ... } function stopResUsedVideos ( root …" at bounding box center [235, 339] width 357 height 519
click at [124, 530] on div "function startResUsedVideos ( root ) { ... } function stopResUsedVideos ( root …" at bounding box center [235, 339] width 357 height 519
drag, startPoint x: 107, startPoint y: 531, endPoint x: 88, endPoint y: 534, distance: 18.5
click at [88, 534] on div "function startResUsedVideos ( root ) { ... } function stopResUsedVideos ( root …" at bounding box center [235, 339] width 357 height 519
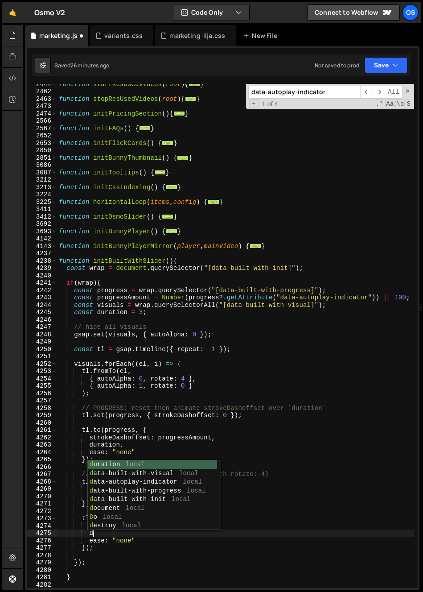
scroll to position [0, 2]
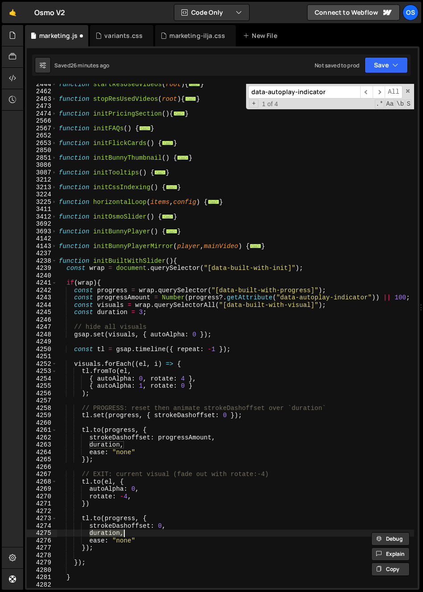
click at [145, 540] on div "function startResUsedVideos ( root ) { ... } function stopResUsedVideos ( root …" at bounding box center [235, 339] width 357 height 519
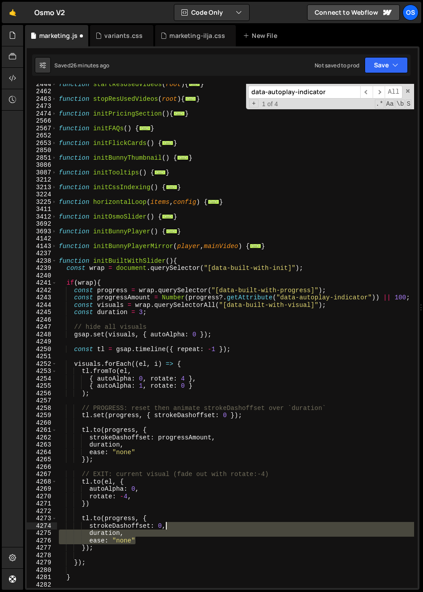
drag, startPoint x: 161, startPoint y: 538, endPoint x: 176, endPoint y: 529, distance: 17.7
click at [176, 529] on div "function startResUsedVideos ( root ) { ... } function stopResUsedVideos ( root …" at bounding box center [235, 339] width 357 height 519
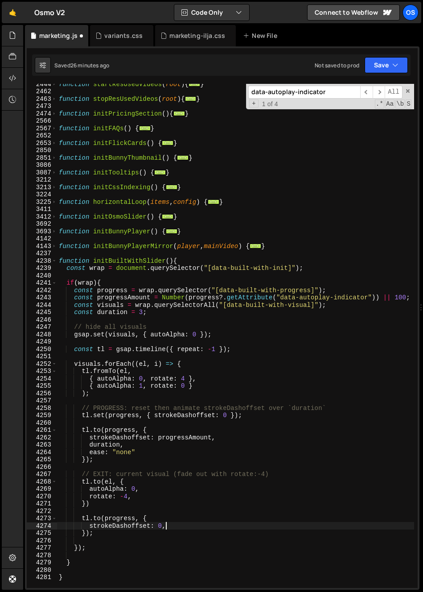
click at [84, 535] on div "function startResUsedVideos ( root ) { ... } function stopResUsedVideos ( root …" at bounding box center [235, 339] width 357 height 519
click at [166, 463] on div "function startResUsedVideos ( root ) { ... } function stopResUsedVideos ( root …" at bounding box center [235, 339] width 357 height 519
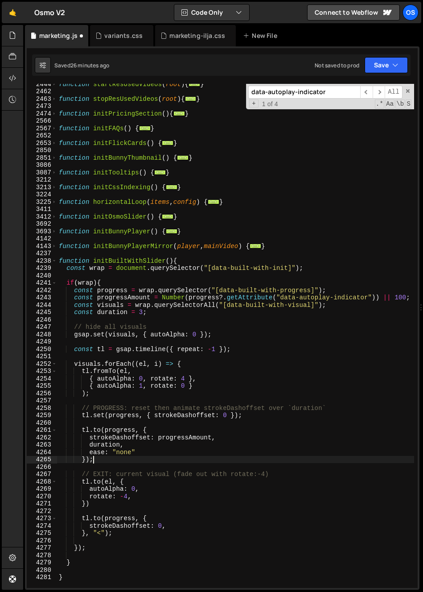
click at [173, 373] on div "function startResUsedVideos ( root ) { ... } function stopResUsedVideos ( root …" at bounding box center [235, 339] width 357 height 519
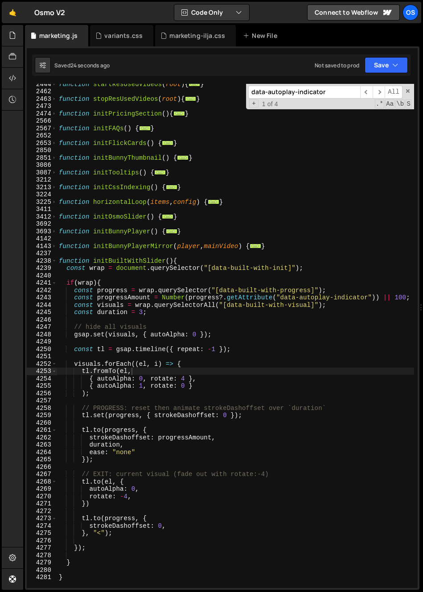
click at [70, 497] on div "function startResUsedVideos ( root ) { ... } function stopResUsedVideos ( root …" at bounding box center [235, 339] width 357 height 519
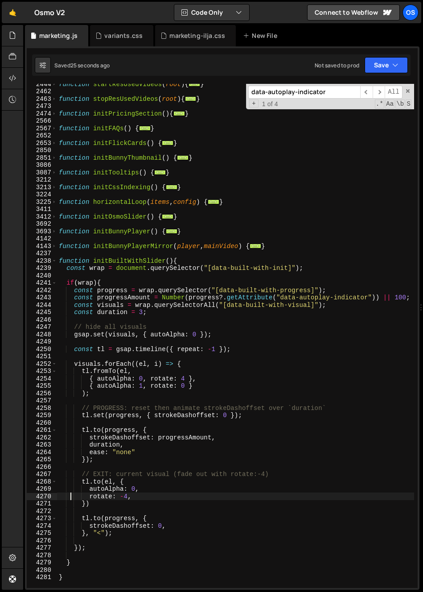
click at [125, 497] on div "function startResUsedVideos ( root ) { ... } function stopResUsedVideos ( root …" at bounding box center [235, 339] width 357 height 519
click at [218, 382] on div "function startResUsedVideos ( root ) { ... } function stopResUsedVideos ( root …" at bounding box center [235, 339] width 357 height 519
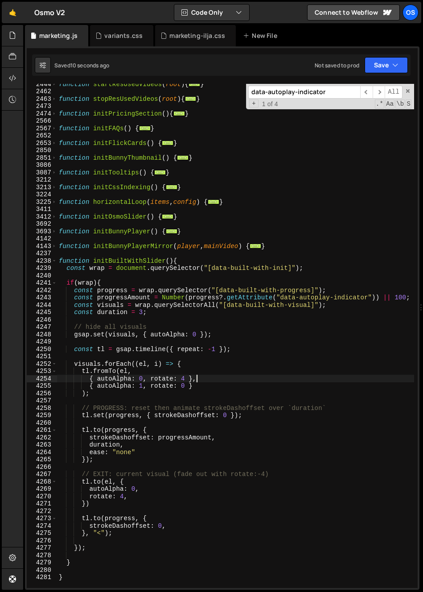
click at [185, 388] on div "function startResUsedVideos ( root ) { ... } function stopResUsedVideos ( root …" at bounding box center [235, 339] width 357 height 519
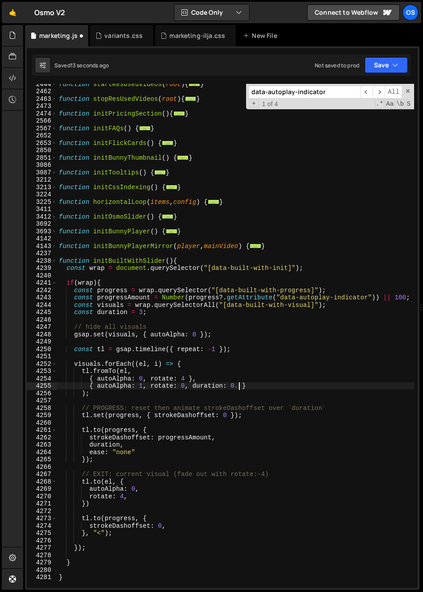
scroll to position [0, 12]
drag, startPoint x: 244, startPoint y: 387, endPoint x: 194, endPoint y: 389, distance: 49.5
click at [194, 389] on div "function startResUsedVideos ( root ) { ... } function stopResUsedVideos ( root …" at bounding box center [235, 339] width 357 height 519
click at [153, 502] on div "function startResUsedVideos ( root ) { ... } function stopResUsedVideos ( root …" at bounding box center [235, 339] width 357 height 519
type textarea "})"
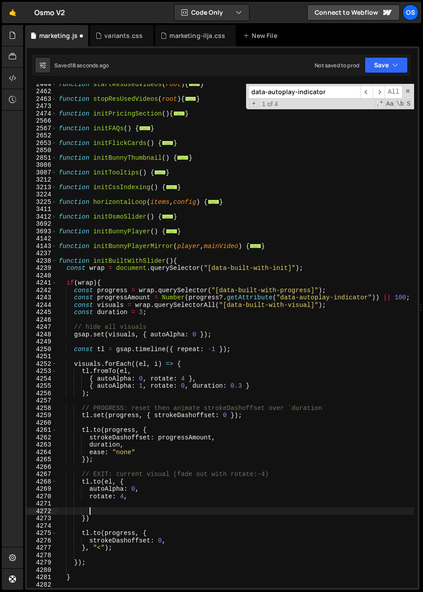
scroll to position [0, 1]
paste textarea "duration: 0.3"
click at [80, 505] on div "function startResUsedVideos ( root ) { ... } function stopResUsedVideos ( root …" at bounding box center [235, 339] width 357 height 519
type textarea "duration: 0.3"
click at [119, 510] on div "function startResUsedVideos ( root ) { ... } function stopResUsedVideos ( root …" at bounding box center [235, 339] width 357 height 519
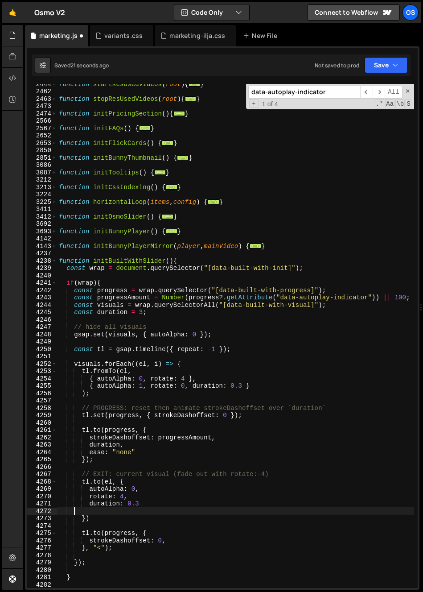
scroll to position [0, 0]
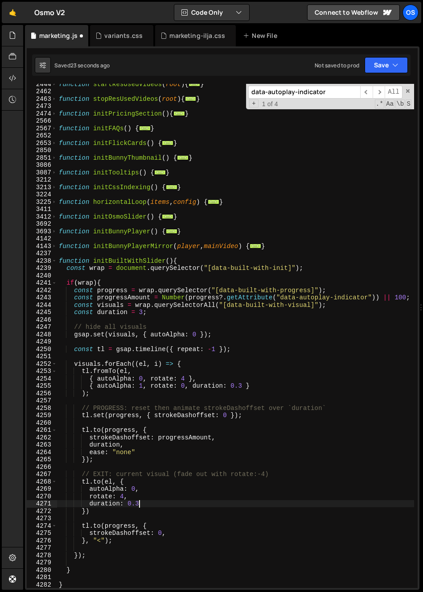
click at [182, 531] on div "function startResUsedVideos ( root ) { ... } function stopResUsedVideos ( root …" at bounding box center [235, 339] width 357 height 519
type textarea "strokeDashoffset: 0,"
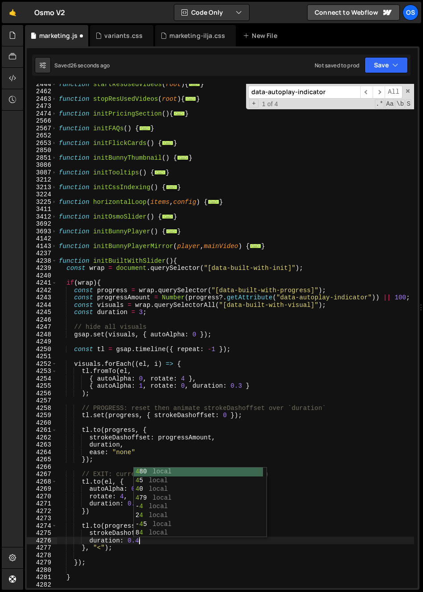
scroll to position [0, 5]
click at [186, 352] on div "function startResUsedVideos ( root ) { ... } function stopResUsedVideos ( root …" at bounding box center [235, 339] width 357 height 519
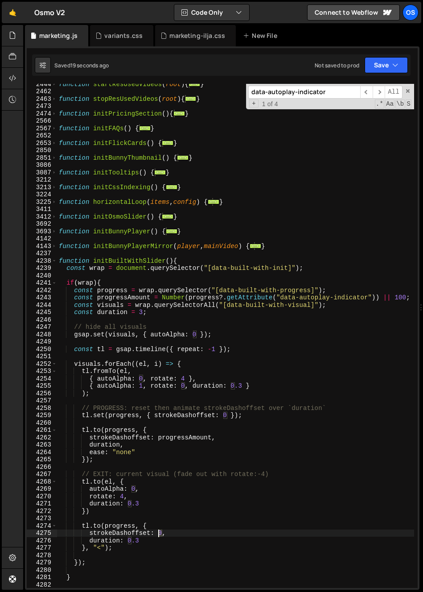
click at [157, 534] on div "function startResUsedVideos ( root ) { ... } function stopResUsedVideos ( root …" at bounding box center [235, 339] width 357 height 519
type textarea "strokeDashoffset: 0,"
click at [151, 534] on div "function startResUsedVideos ( root ) { ... } function stopResUsedVideos ( root …" at bounding box center [235, 339] width 357 height 519
click at [284, 89] on input "data-autoplay-indicator" at bounding box center [304, 92] width 112 height 13
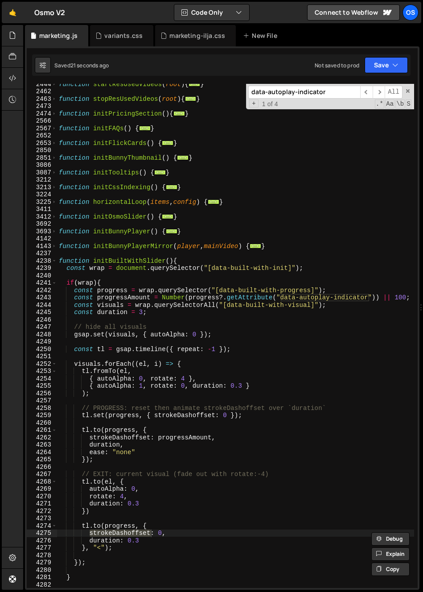
paste input "strokeDashoffset"
type input "strokeDashoffset"
click at [363, 92] on span "​" at bounding box center [366, 92] width 12 height 13
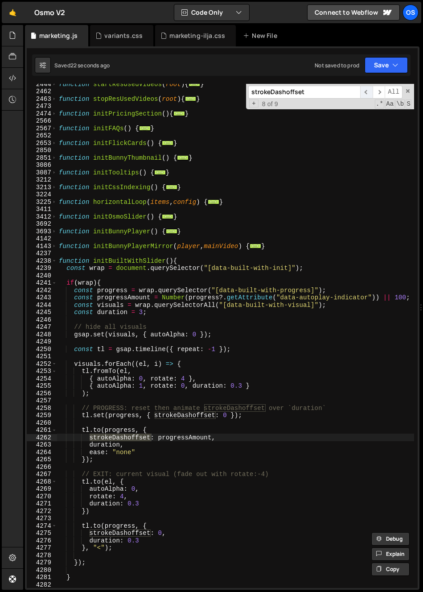
click at [363, 92] on span "​" at bounding box center [366, 92] width 12 height 13
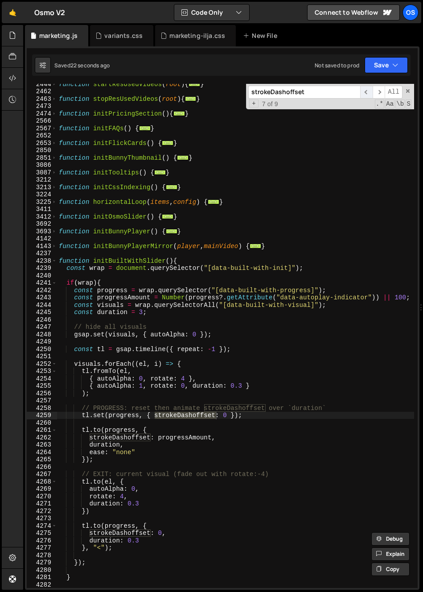
click at [363, 92] on span "​" at bounding box center [366, 92] width 12 height 13
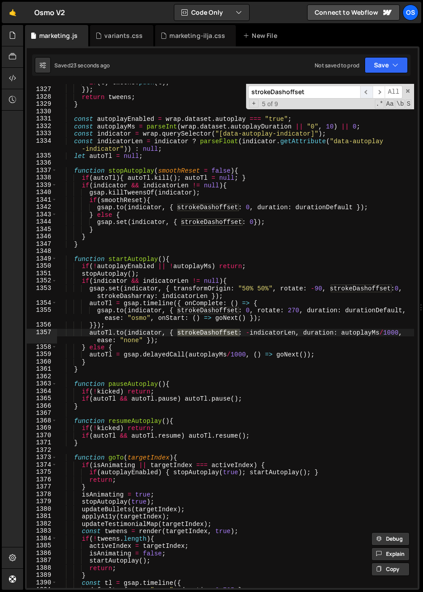
scroll to position [1706, 0]
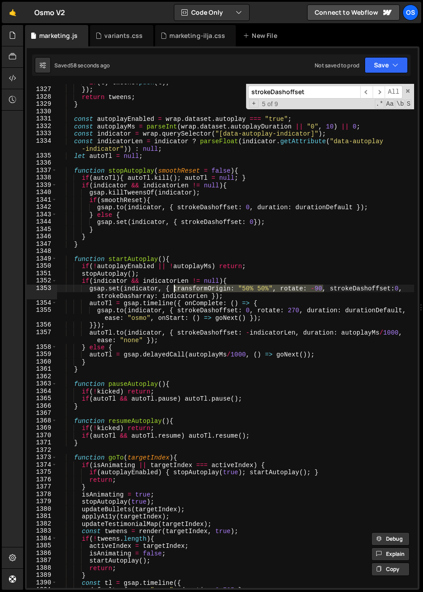
drag, startPoint x: 323, startPoint y: 290, endPoint x: 173, endPoint y: 290, distance: 150.3
click at [173, 290] on div "if ( t ) tweens . push ( t ) ; }) ; return tweens ; } const autoplayEnabled = w…" at bounding box center [235, 338] width 357 height 519
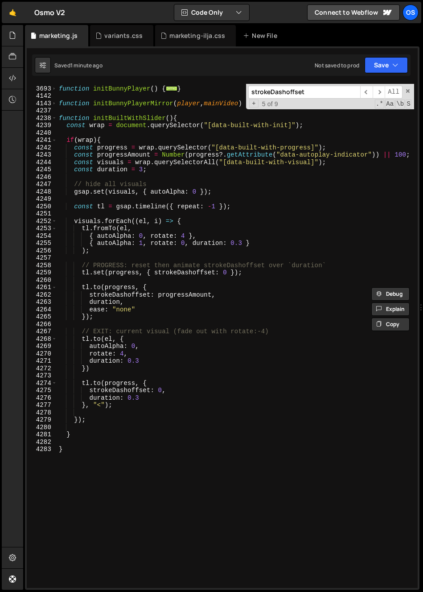
scroll to position [2965, 0]
click at [229, 274] on div "function initBunnyPlayer ( ) { ... } function initBunnyPlayerMirror ( player , …" at bounding box center [235, 337] width 357 height 519
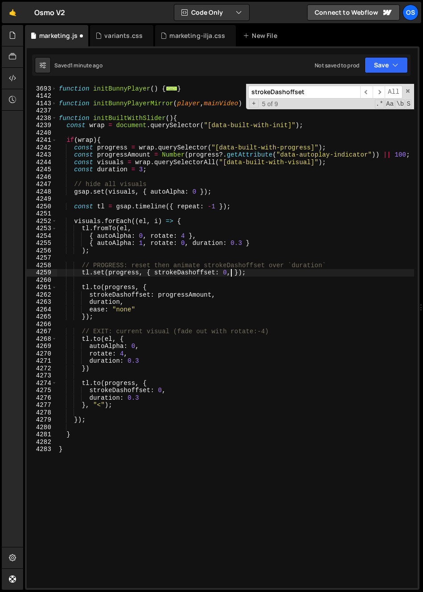
scroll to position [0, 12]
paste textarea "transformOrigin: "50% 50%", rotate: -90"
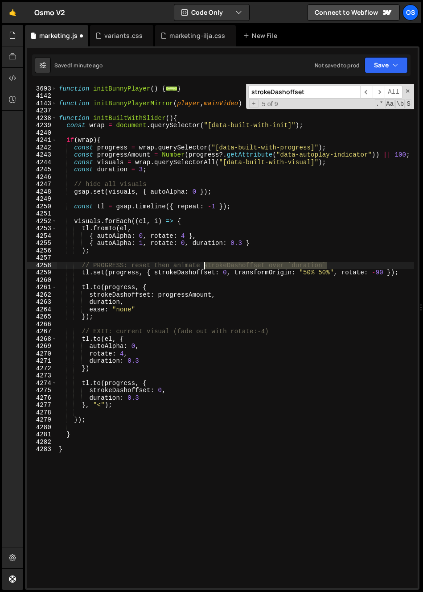
drag, startPoint x: 297, startPoint y: 262, endPoint x: 202, endPoint y: 266, distance: 95.5
click at [202, 266] on div "function initBunnyPlayer ( ) { ... } function initBunnyPlayerMirror ( player , …" at bounding box center [235, 337] width 357 height 519
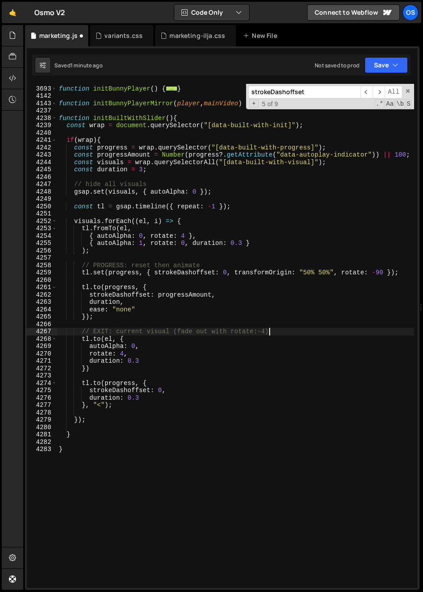
click at [289, 332] on div "function initBunnyPlayer ( ) { ... } function initBunnyPlayerMirror ( player , …" at bounding box center [235, 337] width 357 height 519
drag, startPoint x: 290, startPoint y: 332, endPoint x: 171, endPoint y: 334, distance: 118.2
click at [171, 334] on div "function initBunnyPlayer ( ) { ... } function initBunnyPlayerMirror ( player , …" at bounding box center [235, 337] width 357 height 519
drag, startPoint x: 119, startPoint y: 333, endPoint x: 91, endPoint y: 334, distance: 27.7
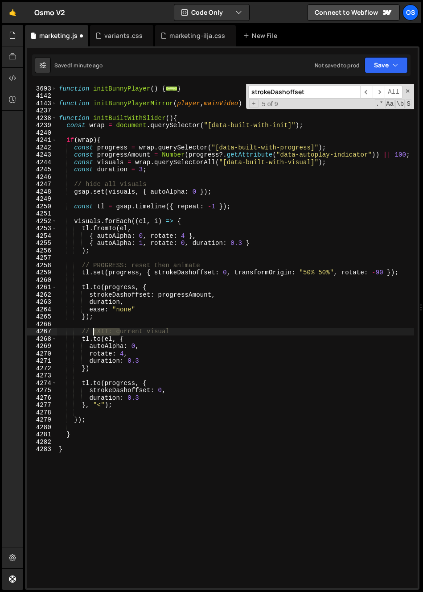
click at [91, 334] on div "function initBunnyPlayer ( ) { ... } function initBunnyPlayerMirror ( player , …" at bounding box center [235, 337] width 357 height 519
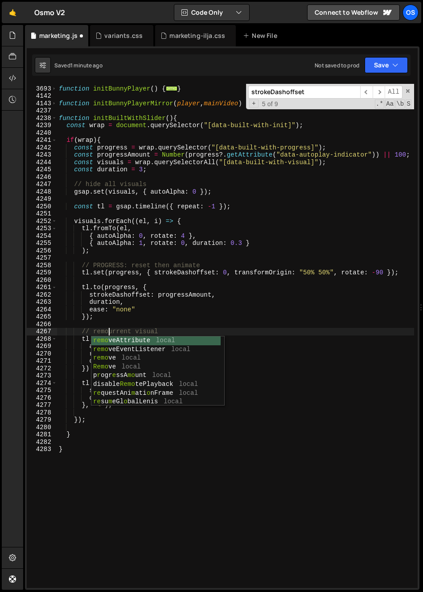
type textarea "// remove urrent visual"
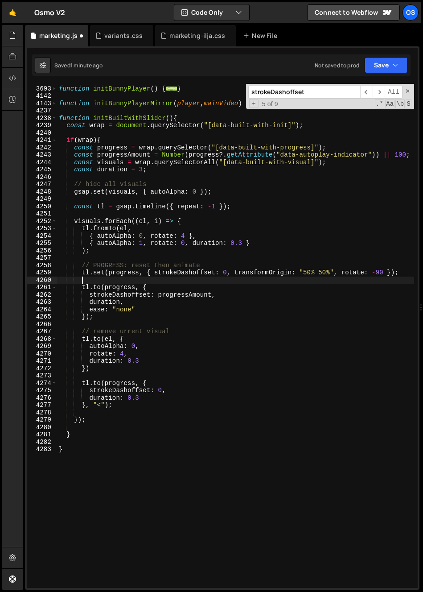
click at [150, 281] on div "function initBunnyPlayer ( ) { ... } function initBunnyPlayerMirror ( player , …" at bounding box center [235, 337] width 357 height 519
click at [119, 333] on div "function initBunnyPlayer ( ) { ... } function initBunnyPlayerMirror ( player , …" at bounding box center [235, 337] width 357 height 519
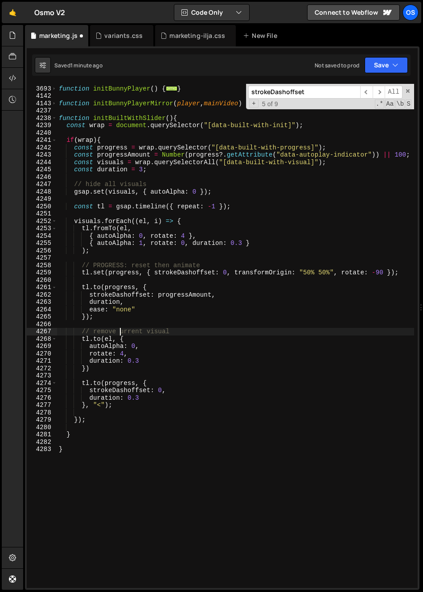
scroll to position [0, 4]
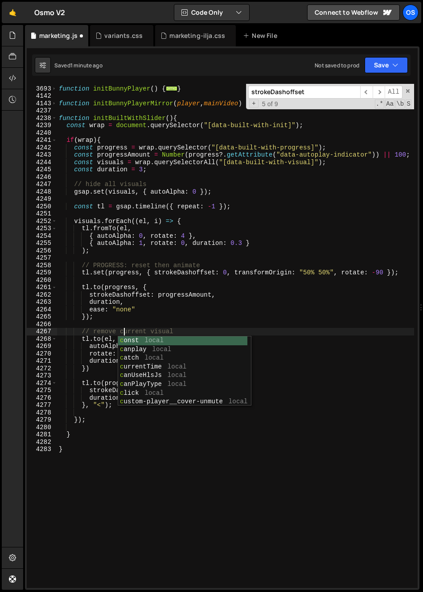
click at [182, 330] on div "function initBunnyPlayer ( ) { ... } function initBunnyPlayerMirror ( player , …" at bounding box center [235, 337] width 357 height 519
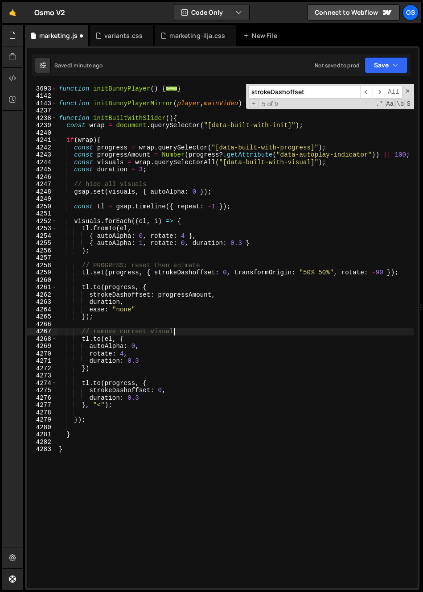
click at [180, 306] on div "function initBunnyPlayer ( ) { ... } function initBunnyPlayerMirror ( player , …" at bounding box center [235, 337] width 357 height 519
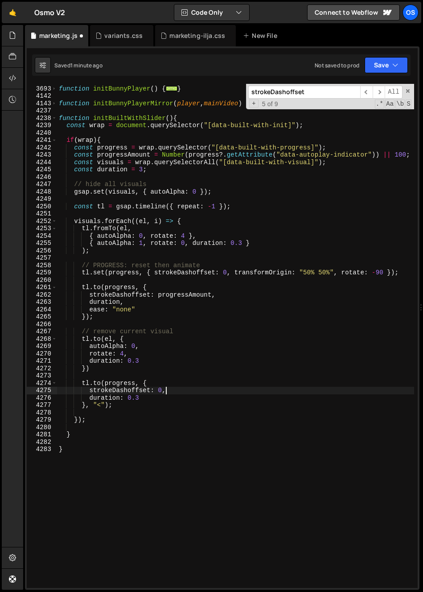
click at [170, 390] on div "function initBunnyPlayer ( ) { ... } function initBunnyPlayerMirror ( player , …" at bounding box center [235, 337] width 357 height 519
click at [368, 95] on span "​" at bounding box center [366, 92] width 12 height 13
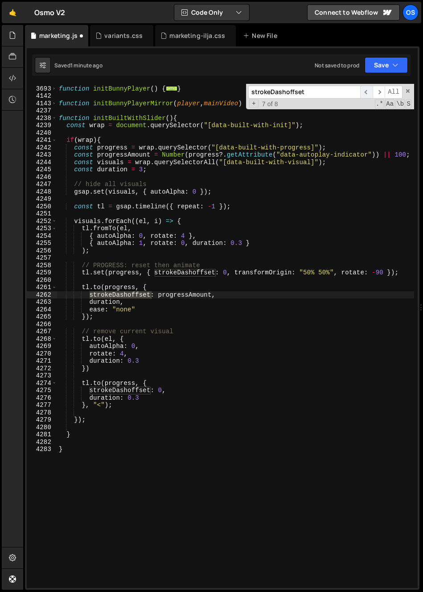
click at [368, 95] on span "​" at bounding box center [366, 92] width 12 height 13
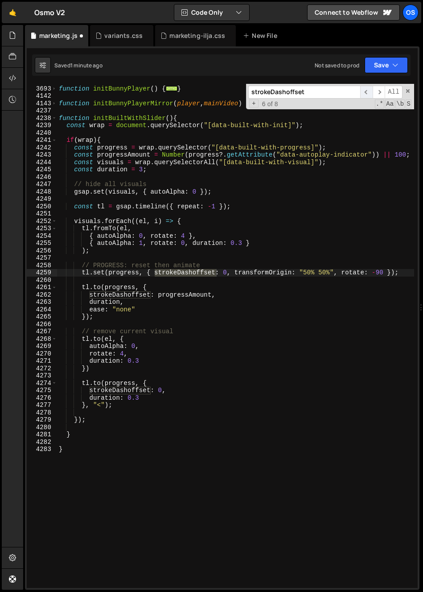
click at [368, 95] on span "​" at bounding box center [366, 92] width 12 height 13
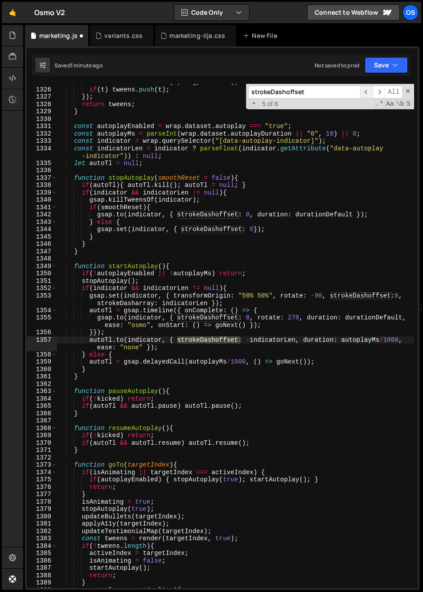
scroll to position [1698, 0]
click at [182, 301] on div "const t = toTransform ( s , cfg , animate ) ; if ( t ) tweens . push ( t ) ; })…" at bounding box center [235, 338] width 357 height 519
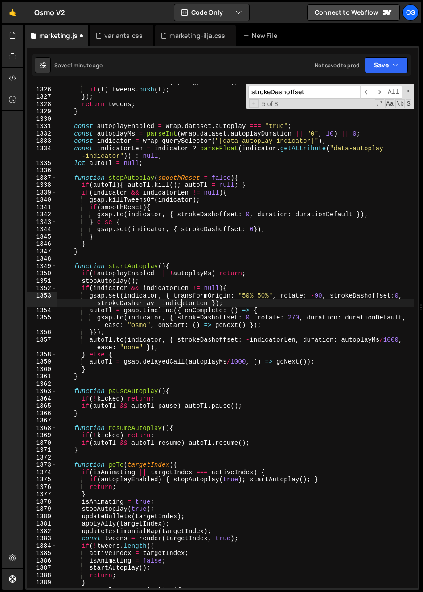
click at [182, 301] on div "const t = toTransform ( s , cfg , animate ) ; if ( t ) tweens . push ( t ) ; })…" at bounding box center [235, 338] width 357 height 519
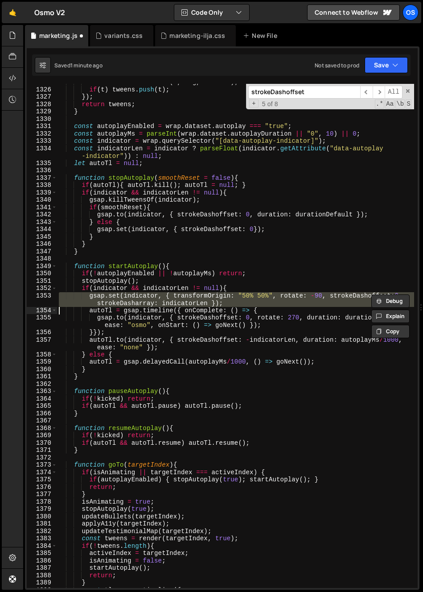
click at [170, 327] on div "const t = toTransform ( s , cfg , animate ) ; if ( t ) tweens . push ( t ) ; })…" at bounding box center [235, 338] width 357 height 519
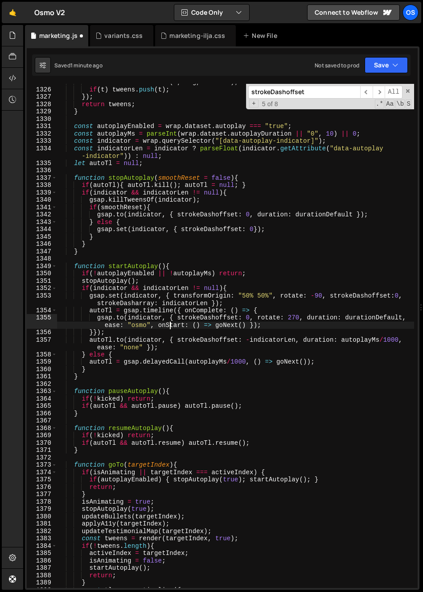
click at [217, 310] on div "const t = toTransform ( s , cfg , animate ) ; if ( t ) tweens . push ( t ) ; })…" at bounding box center [235, 338] width 357 height 519
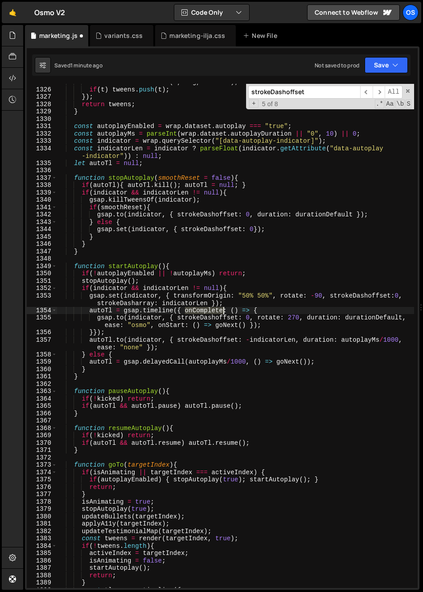
click at [217, 310] on div "const t = toTransform ( s , cfg , animate ) ; if ( t ) tweens . push ( t ) ; })…" at bounding box center [235, 338] width 357 height 519
click at [239, 344] on div "const t = toTransform ( s , cfg , animate ) ; if ( t ) tweens . push ( t ) ; })…" at bounding box center [235, 338] width 357 height 519
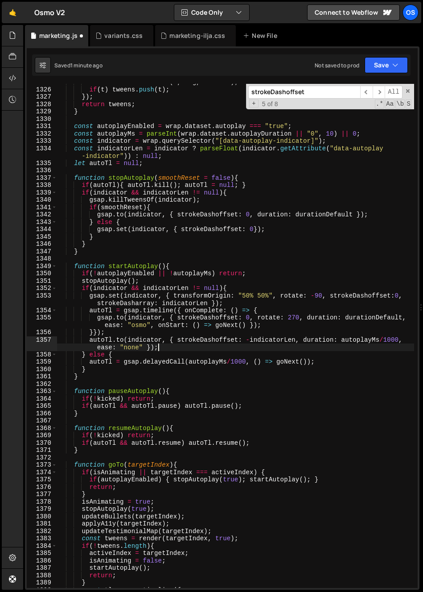
click at [248, 331] on div "const t = toTransform ( s , cfg , animate ) ; if ( t ) tweens . push ( t ) ; })…" at bounding box center [235, 338] width 357 height 519
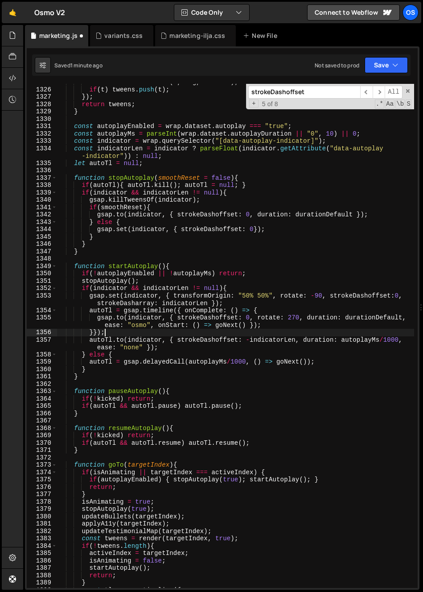
scroll to position [0, 3]
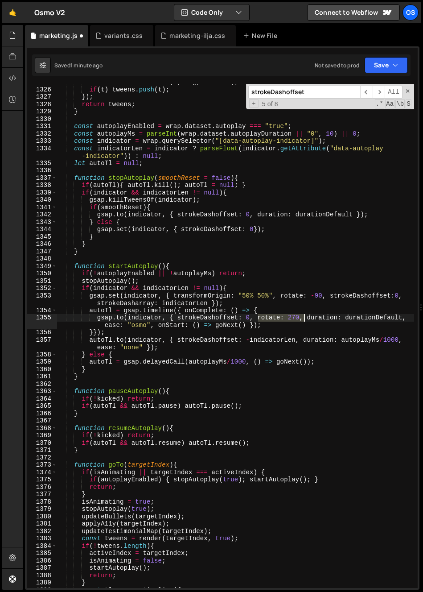
drag, startPoint x: 258, startPoint y: 317, endPoint x: 303, endPoint y: 321, distance: 45.7
click at [303, 321] on div "const t = toTransform ( s , cfg , animate ) ; if ( t ) tweens . push ( t ) ; })…" at bounding box center [235, 338] width 357 height 519
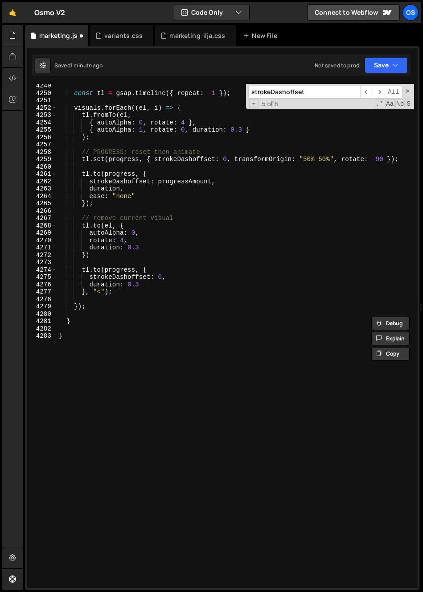
scroll to position [3079, 0]
click at [164, 284] on div "const tl = gsap . timeline ({ repeat : - 1 }) ; visuals . forEach (( el , i ) =…" at bounding box center [235, 341] width 357 height 519
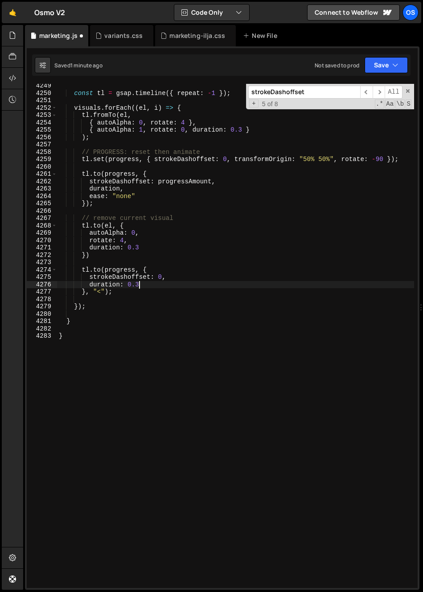
click at [195, 280] on div "const tl = gsap . timeline ({ repeat : - 1 }) ; visuals . forEach (( el , i ) =…" at bounding box center [235, 341] width 357 height 519
type textarea "strokeDashoffset: 0,"
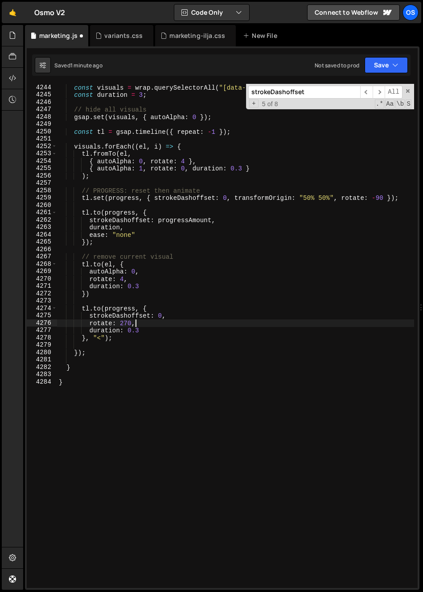
scroll to position [3040, 0]
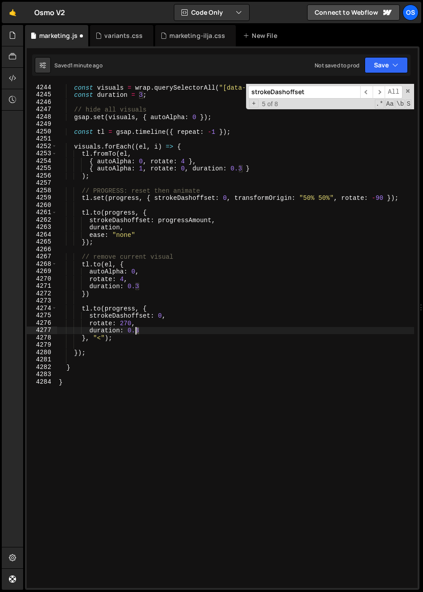
click at [137, 333] on div "const visuals = wrap . querySelectorAll ( "[data-built-with-visual]" ) ; const …" at bounding box center [235, 343] width 357 height 519
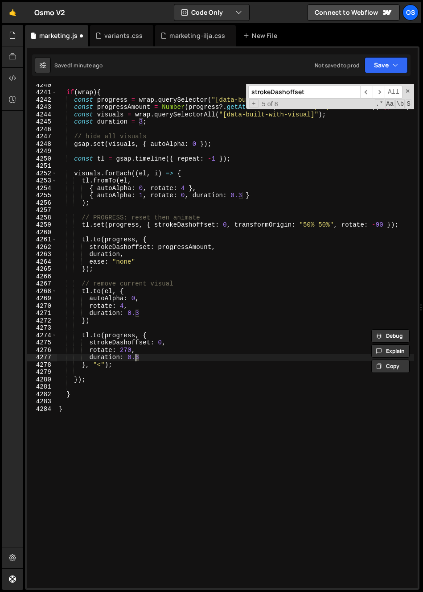
scroll to position [0, 5]
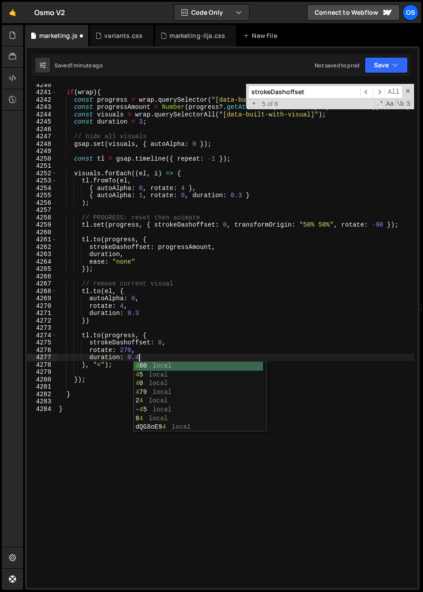
click at [141, 314] on div "if ( wrap ) { const progress = wrap . querySelector ( "[data-built-with-progres…" at bounding box center [235, 340] width 357 height 519
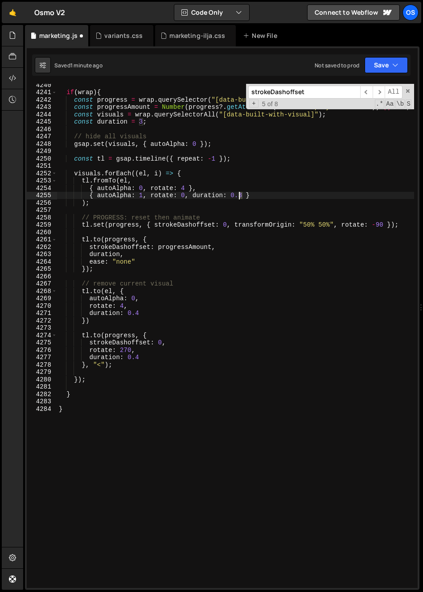
click at [240, 197] on div "if ( wrap ) { const progress = wrap . querySelector ( "[data-built-with-progres…" at bounding box center [235, 340] width 357 height 519
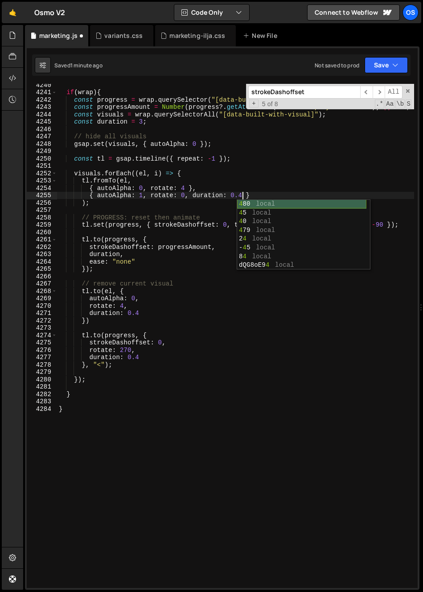
scroll to position [0, 12]
drag, startPoint x: 246, startPoint y: 363, endPoint x: 236, endPoint y: 371, distance: 12.7
click at [248, 363] on div "if ( wrap ) { const progress = wrap . querySelector ( "[data-built-with-progres…" at bounding box center [235, 340] width 357 height 519
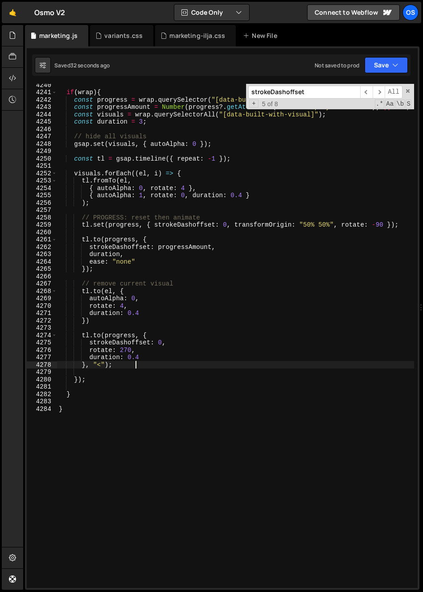
click at [172, 364] on div "if ( wrap ) { const progress = wrap . querySelector ( "[data-built-with-progres…" at bounding box center [235, 340] width 357 height 519
click at [168, 365] on div "if ( wrap ) { const progress = wrap . querySelector ( "[data-built-with-progres…" at bounding box center [235, 340] width 357 height 519
click at [176, 158] on div "if ( wrap ) { const progress = wrap . querySelector ( "[data-built-with-progres…" at bounding box center [235, 340] width 357 height 519
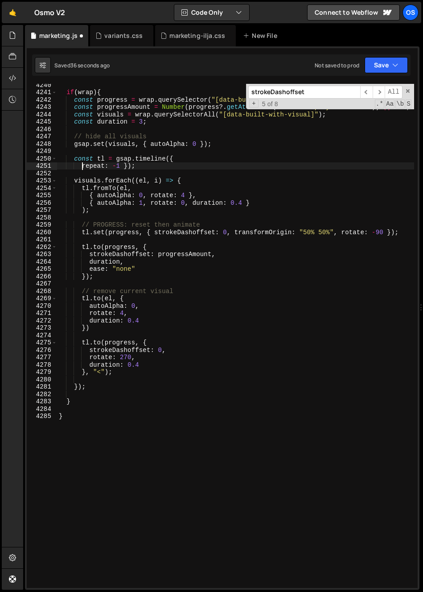
click at [124, 167] on div "if ( wrap ) { const progress = wrap . querySelector ( "[data-built-with-progres…" at bounding box center [235, 340] width 357 height 519
type textarea "repeat: -1});"
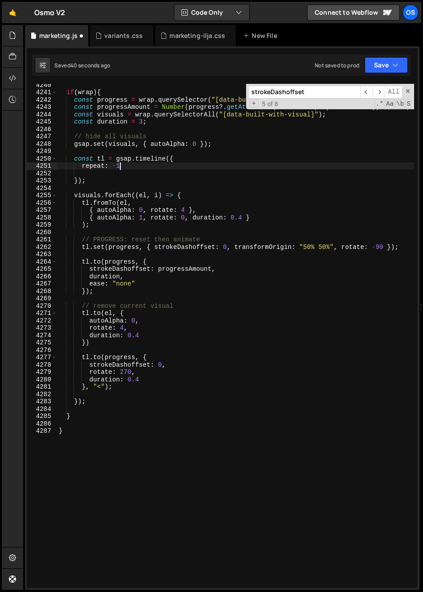
type textarea "repeat: -1,"
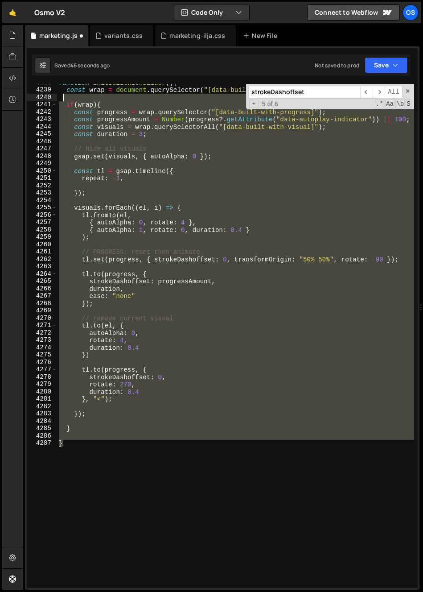
scroll to position [2961, 0]
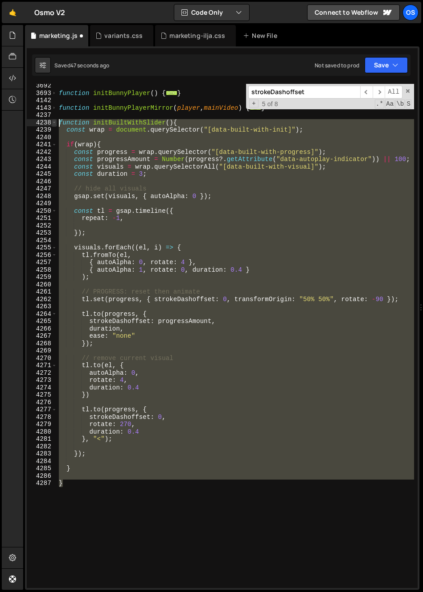
drag, startPoint x: 97, startPoint y: 437, endPoint x: 55, endPoint y: 124, distance: 315.5
click at [55, 124] on div "3692 3693 4142 4143 4237 4238 4239 4240 4241 4242 4243 4244 4245 4246 4247 4248…" at bounding box center [222, 336] width 391 height 504
type textarea "function initBuiltWithSlider(){ const wrap = document.querySelector("[data-buil…"
click at [147, 224] on div "function initBunnyPlayer ( ) { ... } function initBunnyPlayerMirror ( player , …" at bounding box center [235, 336] width 357 height 504
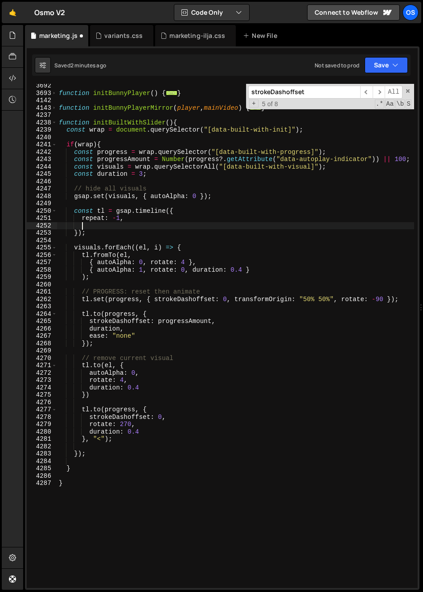
click at [134, 225] on div "function initBunnyPlayer ( ) { ... } function initBunnyPlayerMirror ( player , …" at bounding box center [235, 341] width 357 height 519
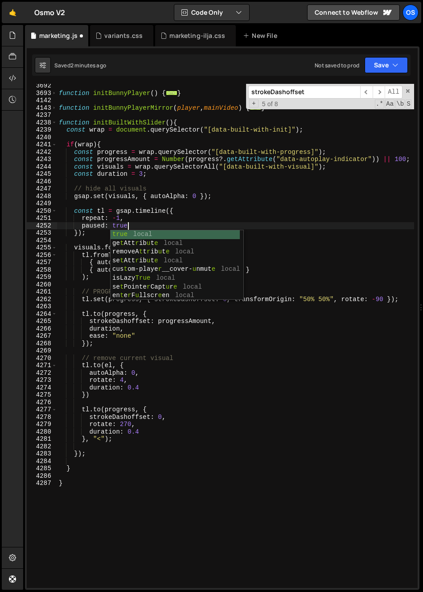
scroll to position [0, 4]
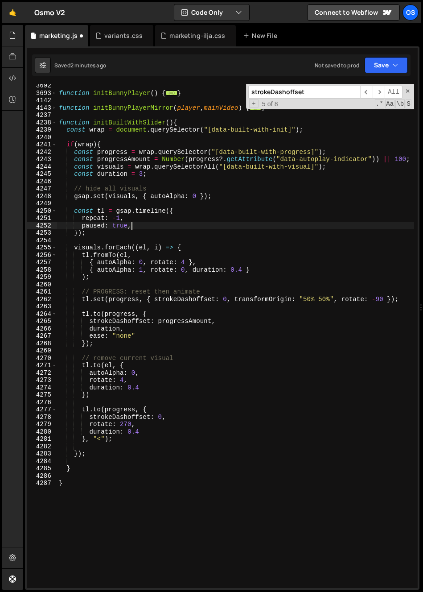
click at [89, 232] on div "function initBunnyPlayer ( ) { ... } function initBunnyPlayerMirror ( player , …" at bounding box center [235, 341] width 357 height 519
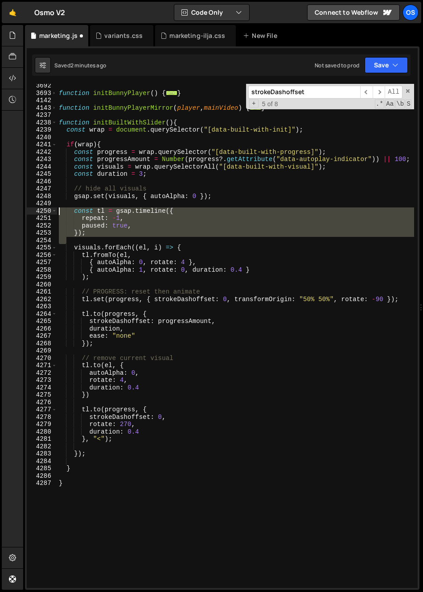
drag, startPoint x: 99, startPoint y: 237, endPoint x: 45, endPoint y: 217, distance: 58.3
click at [29, 211] on div "}); 3692 3693 4142 4143 4237 4238 4239 4240 4241 4242 4243 4244 4245 4246 4247 …" at bounding box center [222, 336] width 391 height 504
drag, startPoint x: 111, startPoint y: 231, endPoint x: 94, endPoint y: 236, distance: 18.0
click at [111, 231] on div "function initBunnyPlayer ( ) { ... } function initBunnyPlayerMirror ( player , …" at bounding box center [235, 336] width 357 height 504
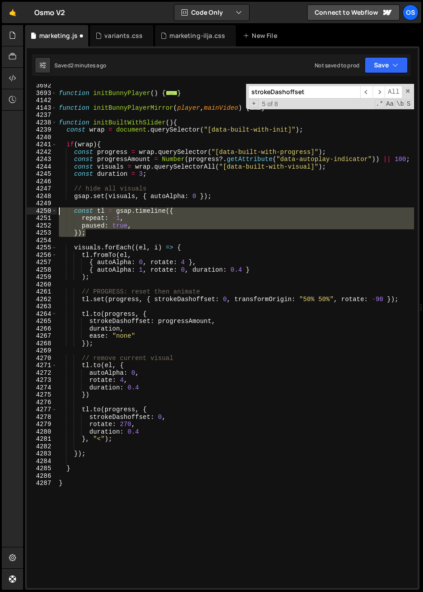
drag, startPoint x: 83, startPoint y: 229, endPoint x: 26, endPoint y: 210, distance: 60.0
click at [26, 208] on div "[data-theme-section="dark"] [data-faq-toggle]:not([data-toggle-status="active"]…" at bounding box center [222, 317] width 395 height 543
paste textarea "});"
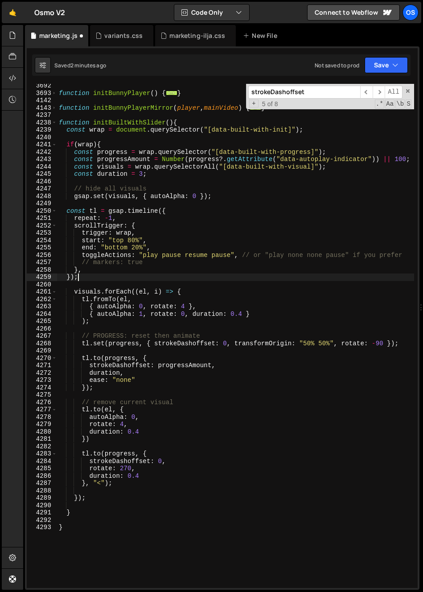
scroll to position [0, 1]
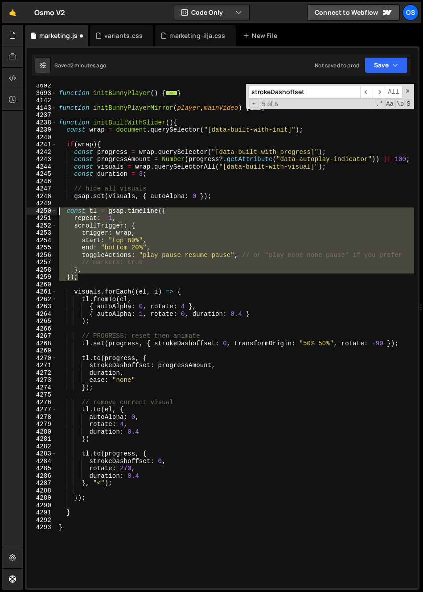
drag, startPoint x: 87, startPoint y: 281, endPoint x: 49, endPoint y: 210, distance: 80.0
click at [49, 210] on div "}); 3692 3693 4142 4143 4237 4238 4239 4240 4241 4242 4243 4244 4245 4246 4247 …" at bounding box center [222, 336] width 391 height 504
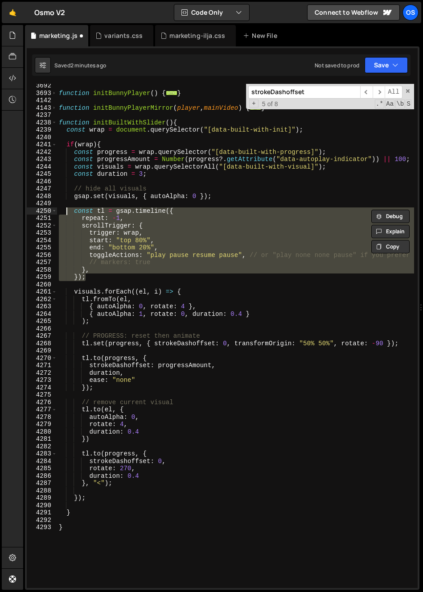
click at [204, 267] on div "function initBunnyPlayer ( ) { ... } function initBunnyPlayerMirror ( player , …" at bounding box center [235, 336] width 357 height 504
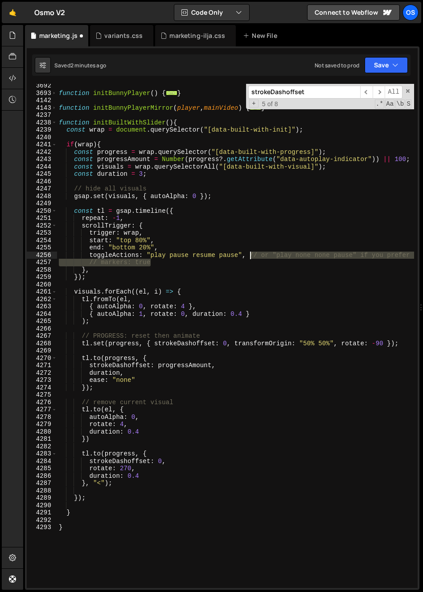
drag, startPoint x: 236, startPoint y: 263, endPoint x: 251, endPoint y: 257, distance: 15.8
click at [251, 257] on div "function initBunnyPlayer ( ) { ... } function initBunnyPlayerMirror ( player , …" at bounding box center [235, 341] width 357 height 519
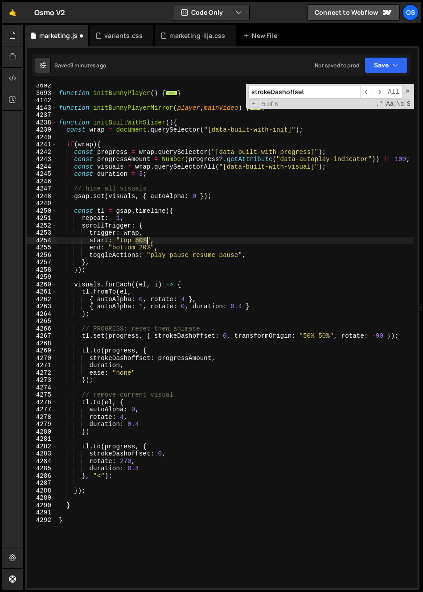
drag, startPoint x: 135, startPoint y: 241, endPoint x: 147, endPoint y: 242, distance: 11.6
click at [148, 242] on div "function initBunnyPlayer ( ) { ... } function initBunnyPlayerMirror ( player , …" at bounding box center [235, 341] width 357 height 519
click at [122, 229] on div "function initBunnyPlayer ( ) { ... } function initBunnyPlayerMirror ( player , …" at bounding box center [235, 341] width 357 height 519
drag, startPoint x: 140, startPoint y: 249, endPoint x: 150, endPoint y: 249, distance: 10.3
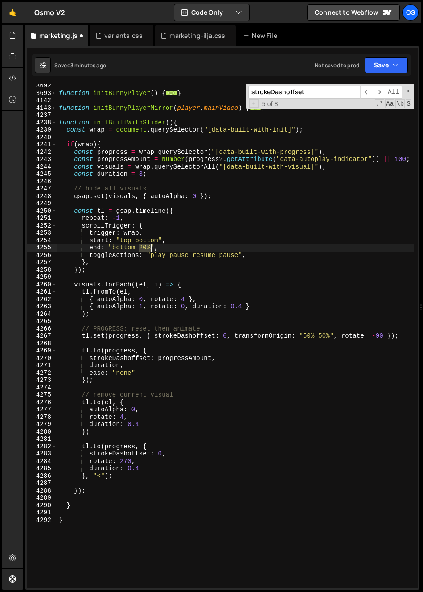
click at [150, 249] on div "function initBunnyPlayer ( ) { ... } function initBunnyPlayerMirror ( player , …" at bounding box center [235, 341] width 357 height 519
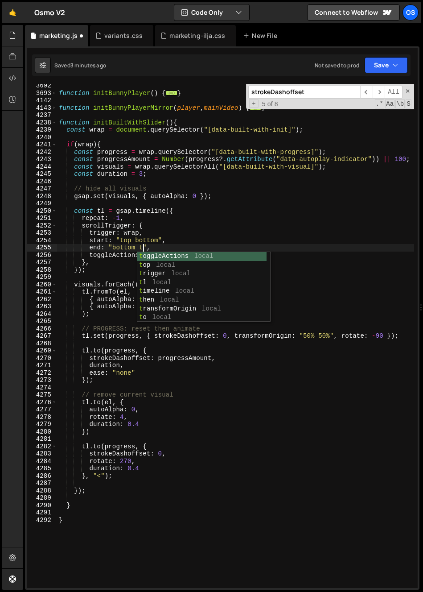
scroll to position [0, 6]
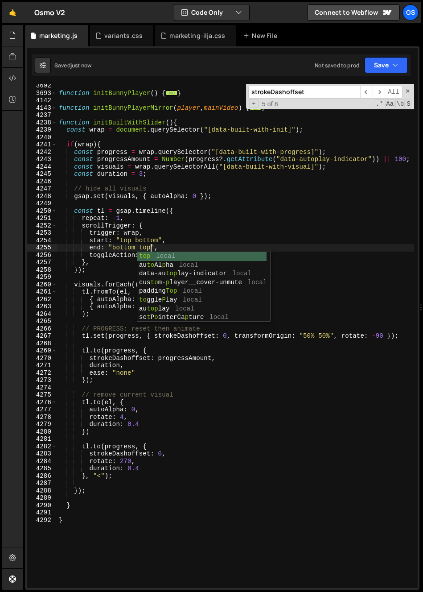
type textarea "end: "bottom top","
